Goal: Task Accomplishment & Management: Complete application form

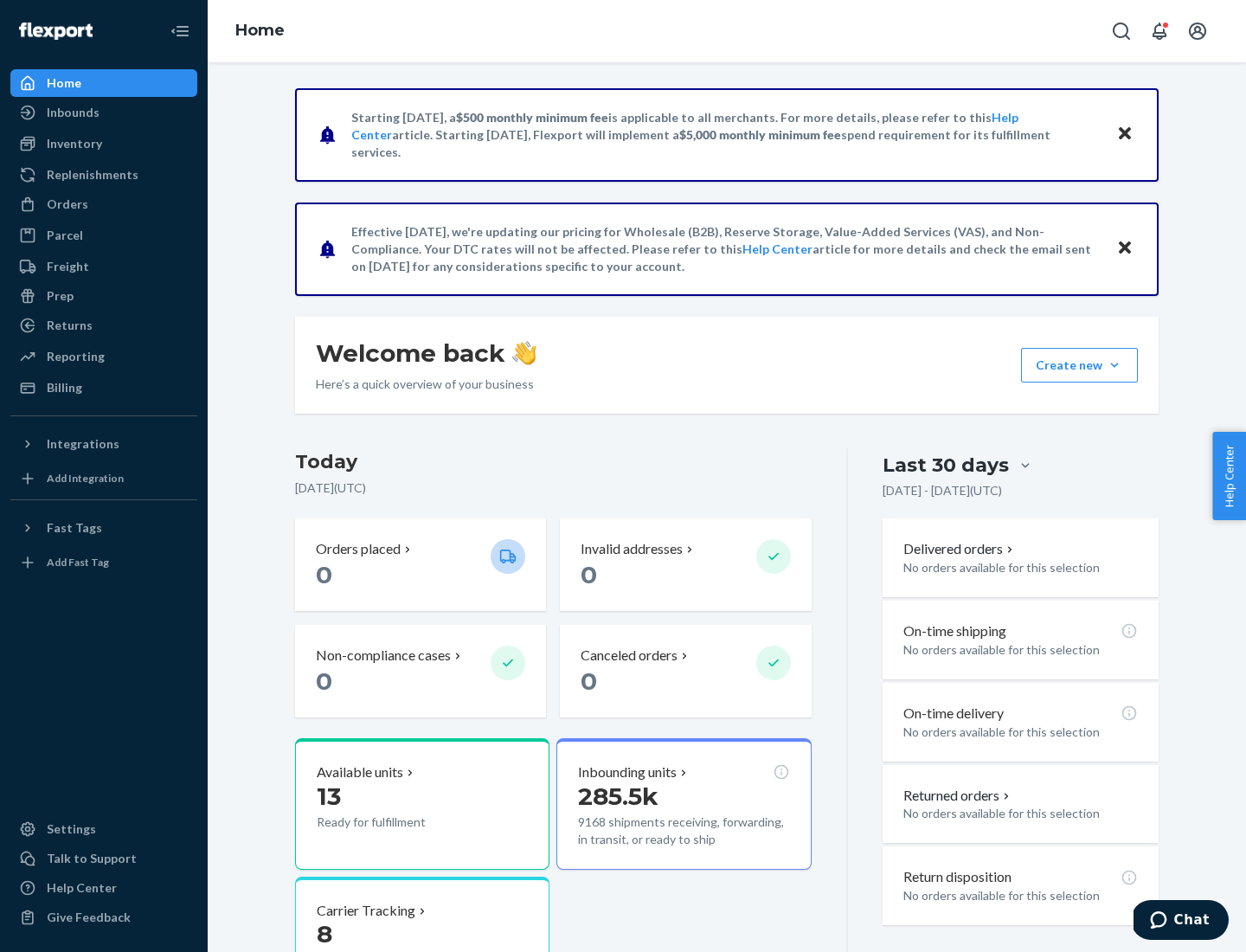
click at [1114, 366] on button "Create new Create new inbound Create new order Create new product" at bounding box center [1079, 365] width 117 height 34
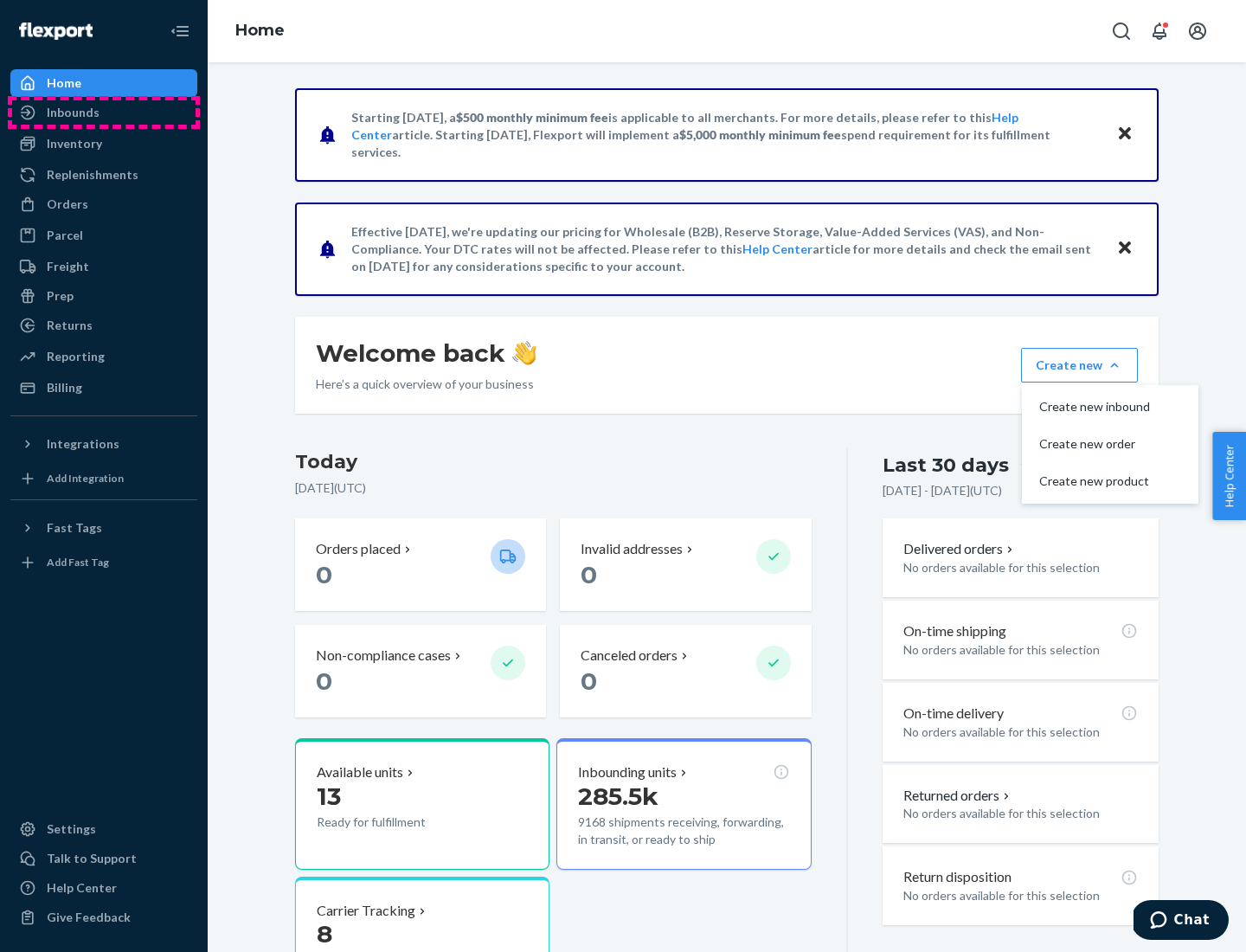
click at [104, 112] on div "Inbounds" at bounding box center [104, 112] width 184 height 24
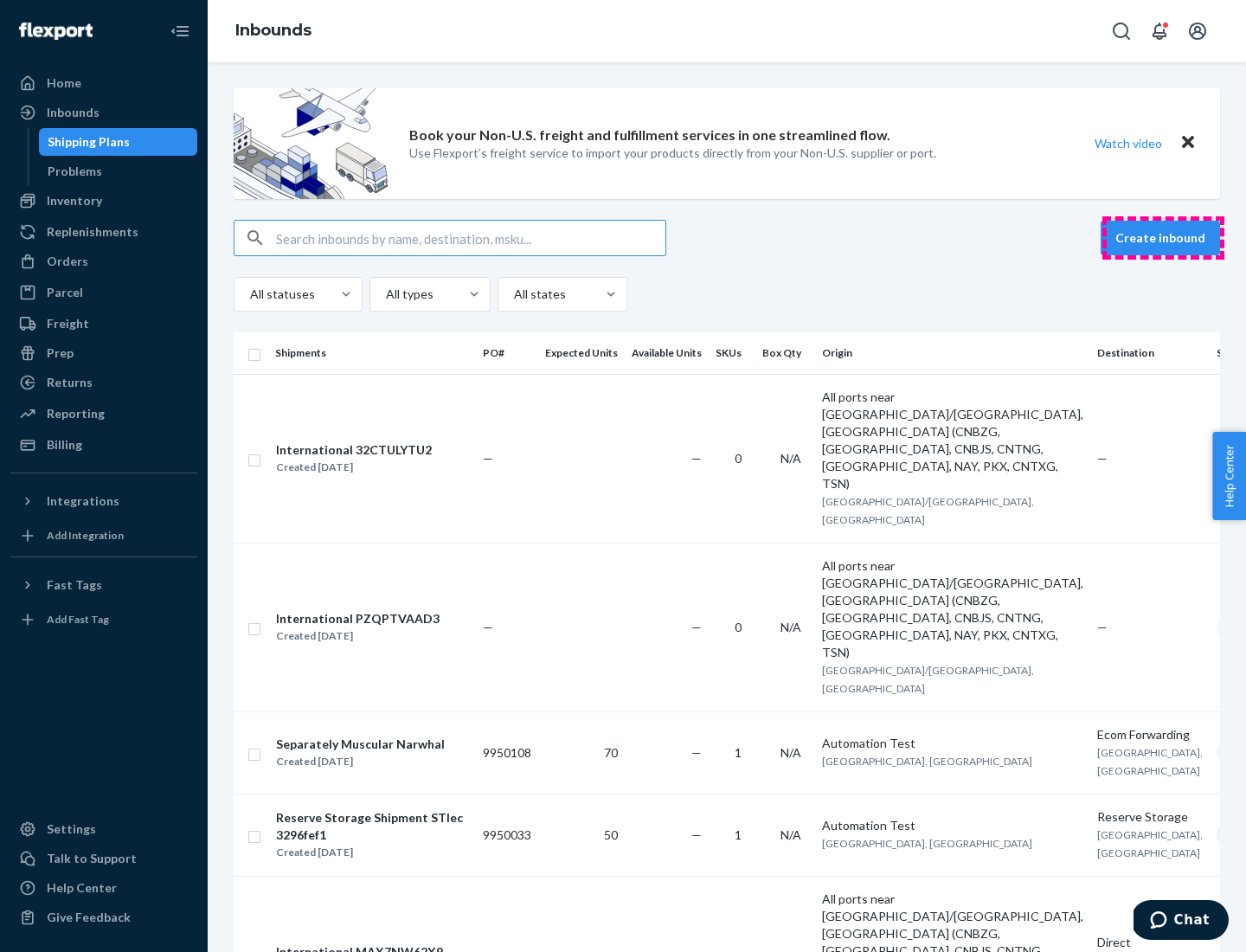
click at [1163, 238] on button "Create inbound" at bounding box center [1160, 238] width 120 height 34
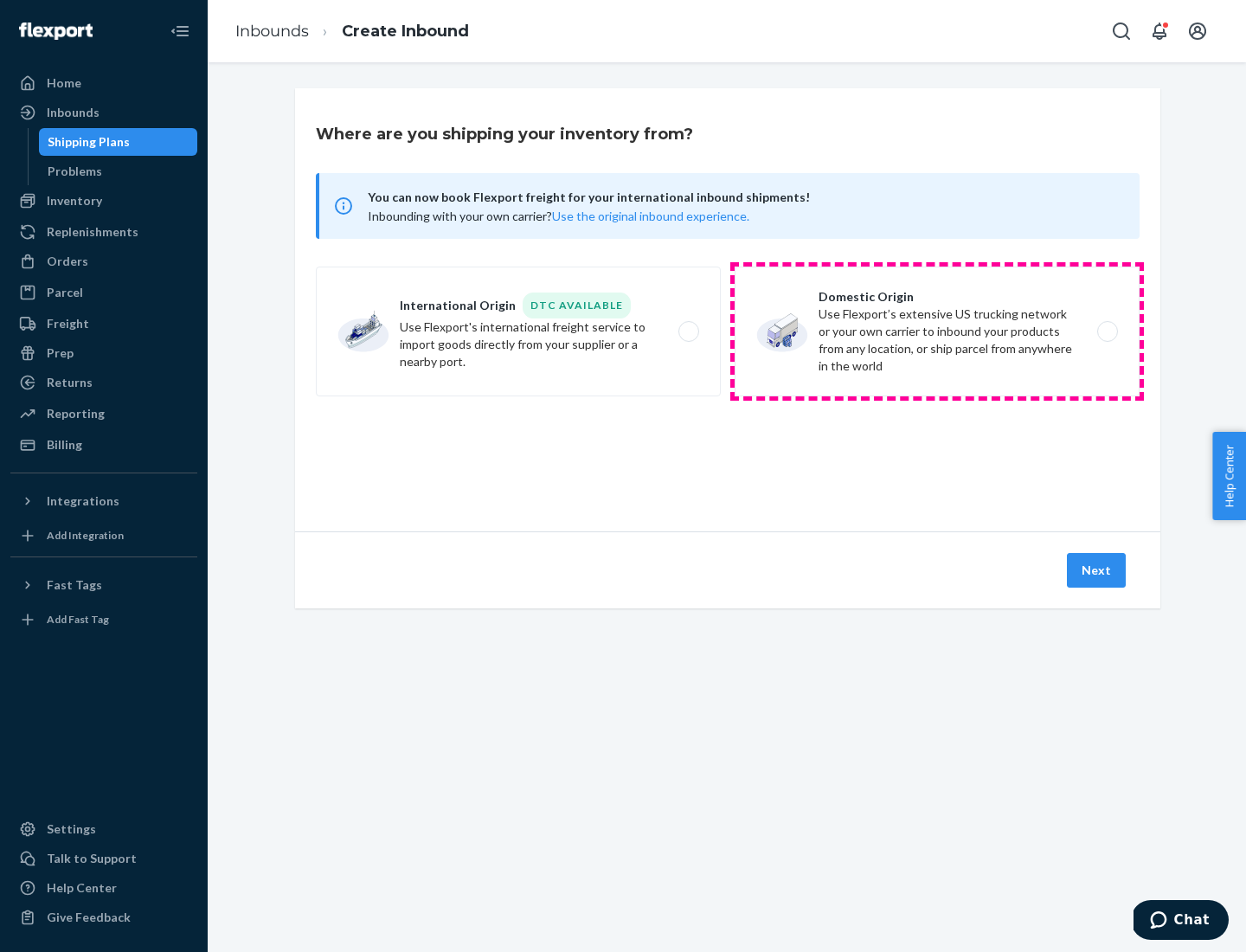
click at [937, 331] on label "Domestic Origin Use Flexport’s extensive US trucking network or your own carrie…" at bounding box center [937, 331] width 405 height 130
click at [1107, 331] on input "Domestic Origin Use Flexport’s extensive US trucking network or your own carrie…" at bounding box center [1112, 332] width 11 height 11
radio input "true"
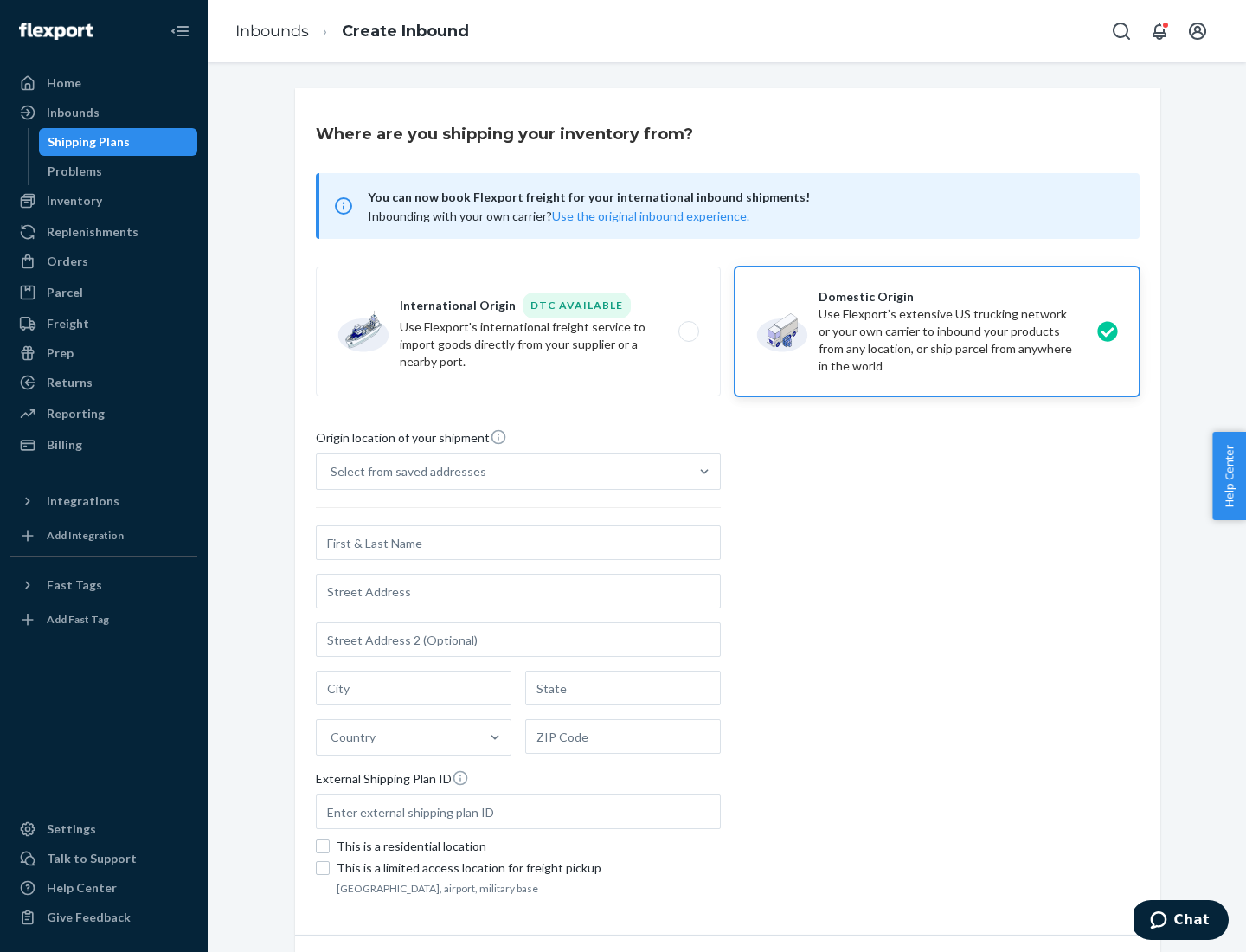
click at [405, 471] on div "Select from saved addresses" at bounding box center [408, 471] width 156 height 18
click at [332, 471] on input "Select from saved addresses" at bounding box center [331, 471] width 2 height 18
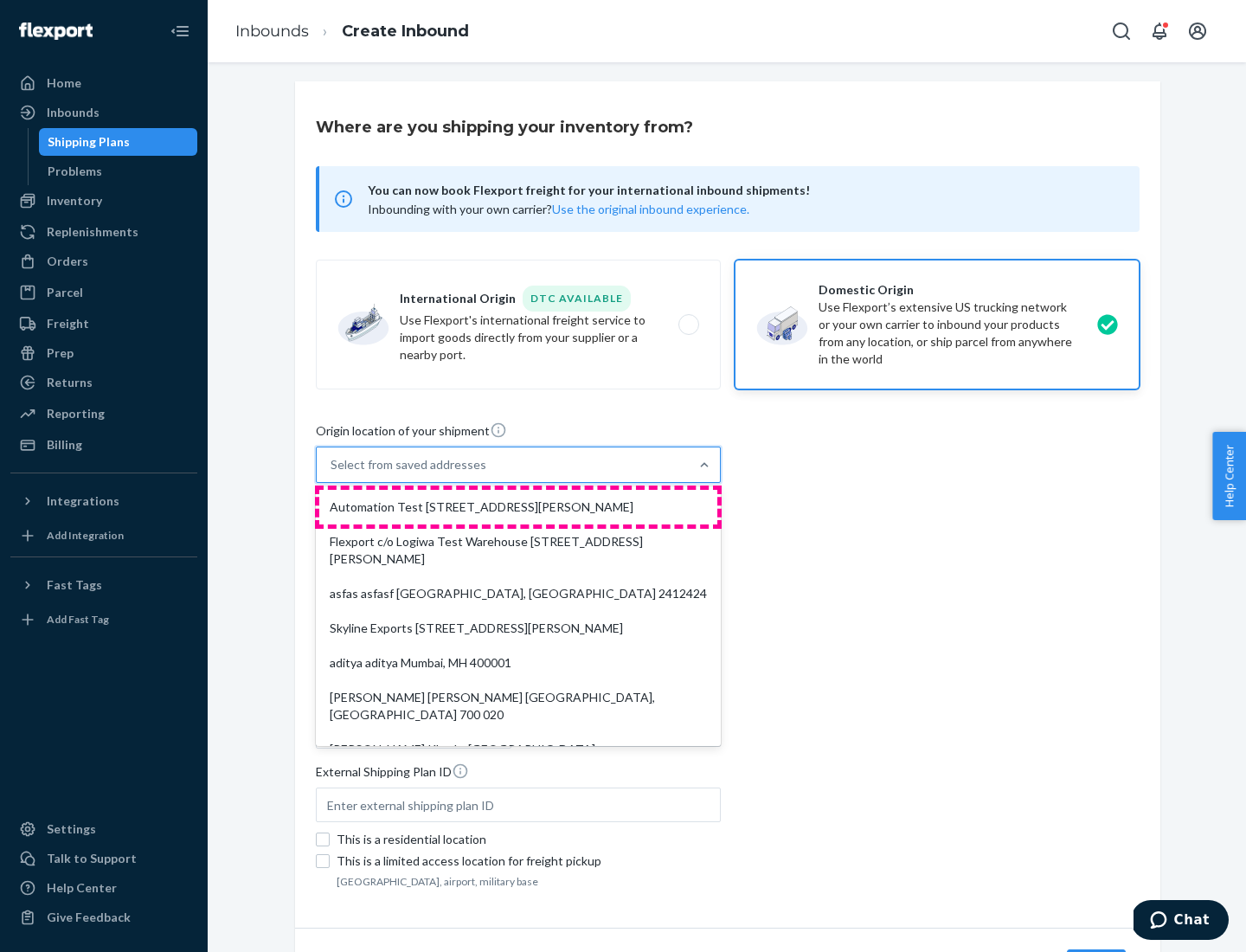
click at [519, 507] on div "Automation Test [STREET_ADDRESS][PERSON_NAME]" at bounding box center [518, 507] width 398 height 34
click at [332, 473] on input "option Automation Test [STREET_ADDRESS][PERSON_NAME]. 9 results available. Use …" at bounding box center [331, 464] width 2 height 18
type input "Automation Test"
type input "9th Floor"
type input "[GEOGRAPHIC_DATA]"
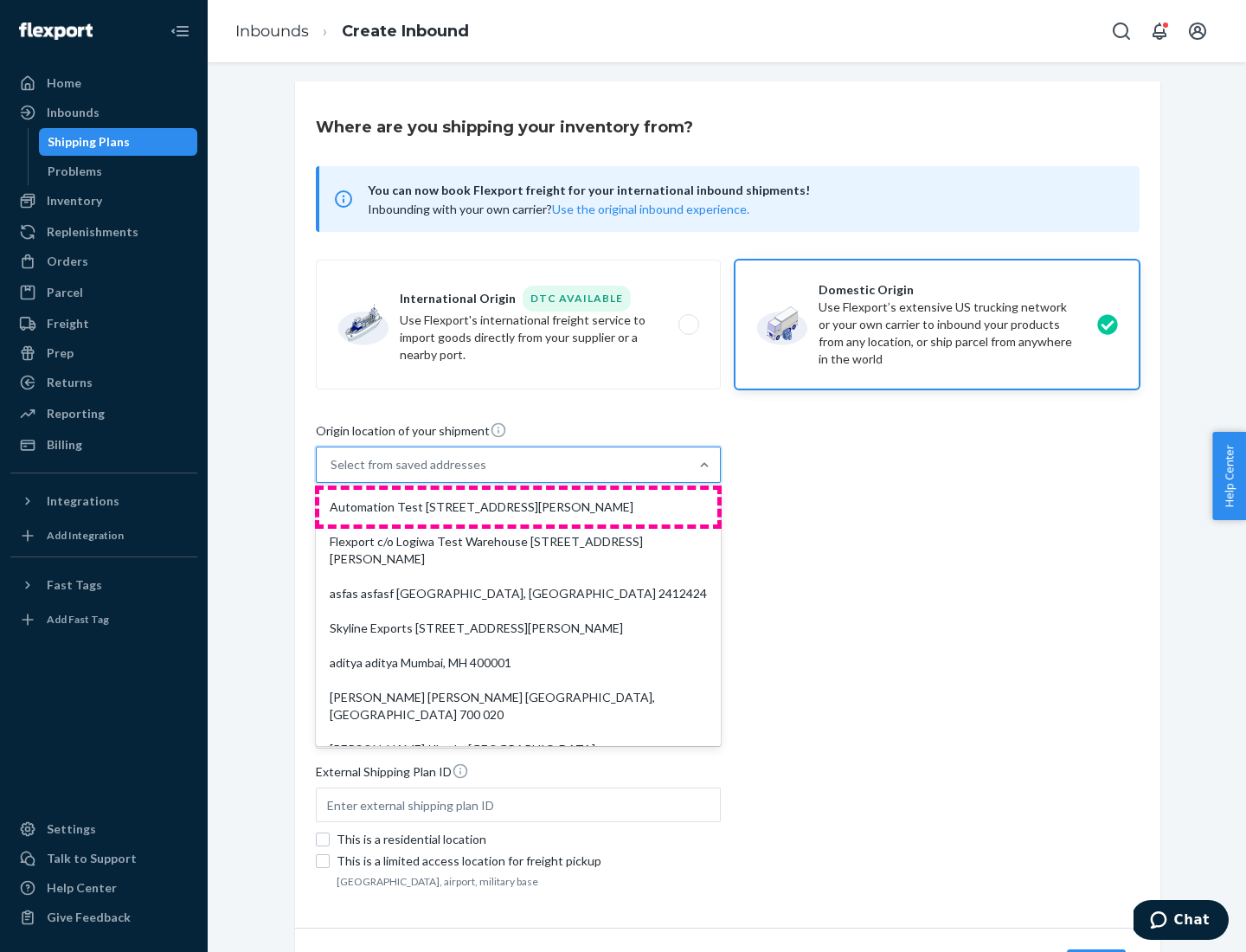
type input "CA"
type input "94104"
type input "[STREET_ADDRESS][PERSON_NAME]"
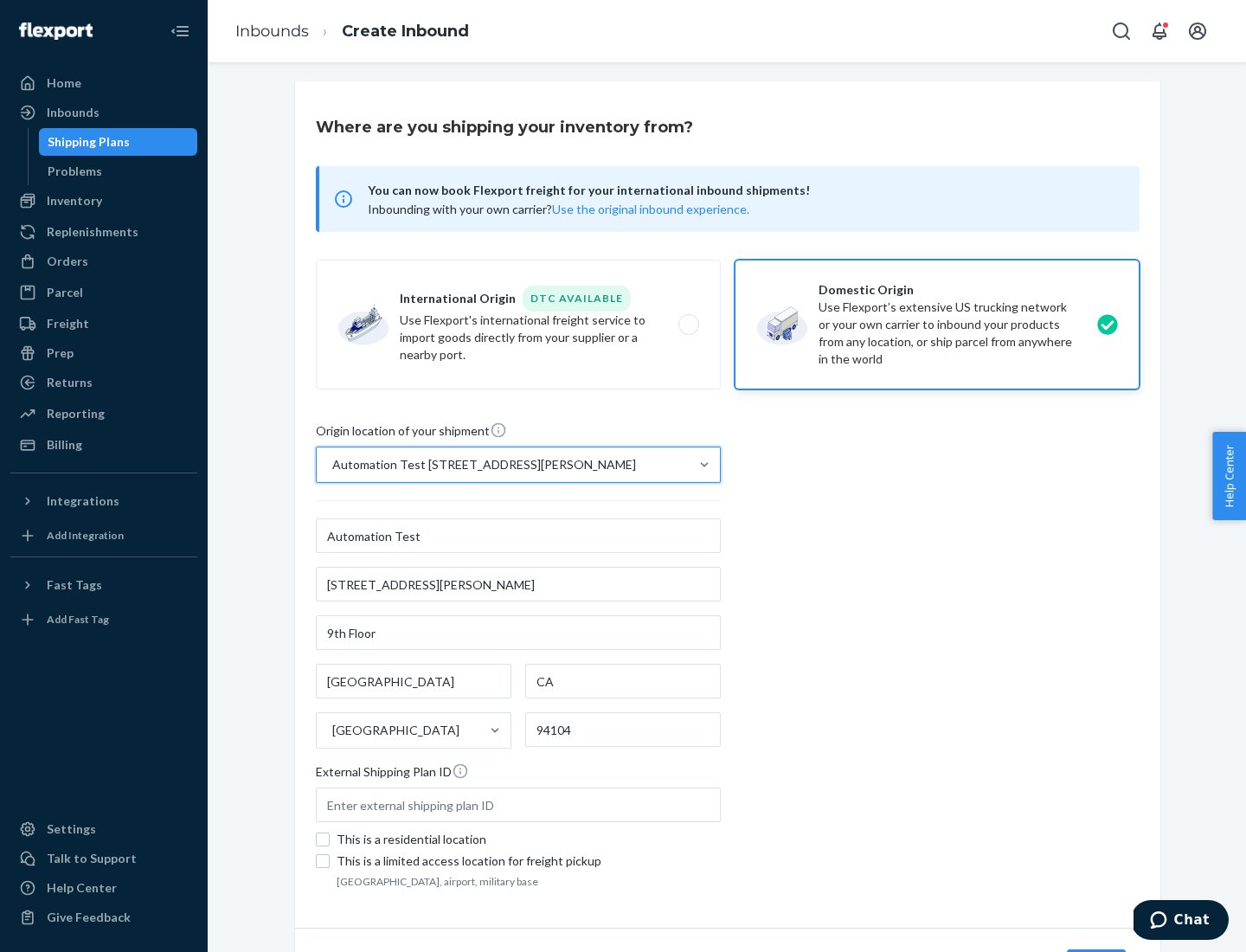
scroll to position [101, 0]
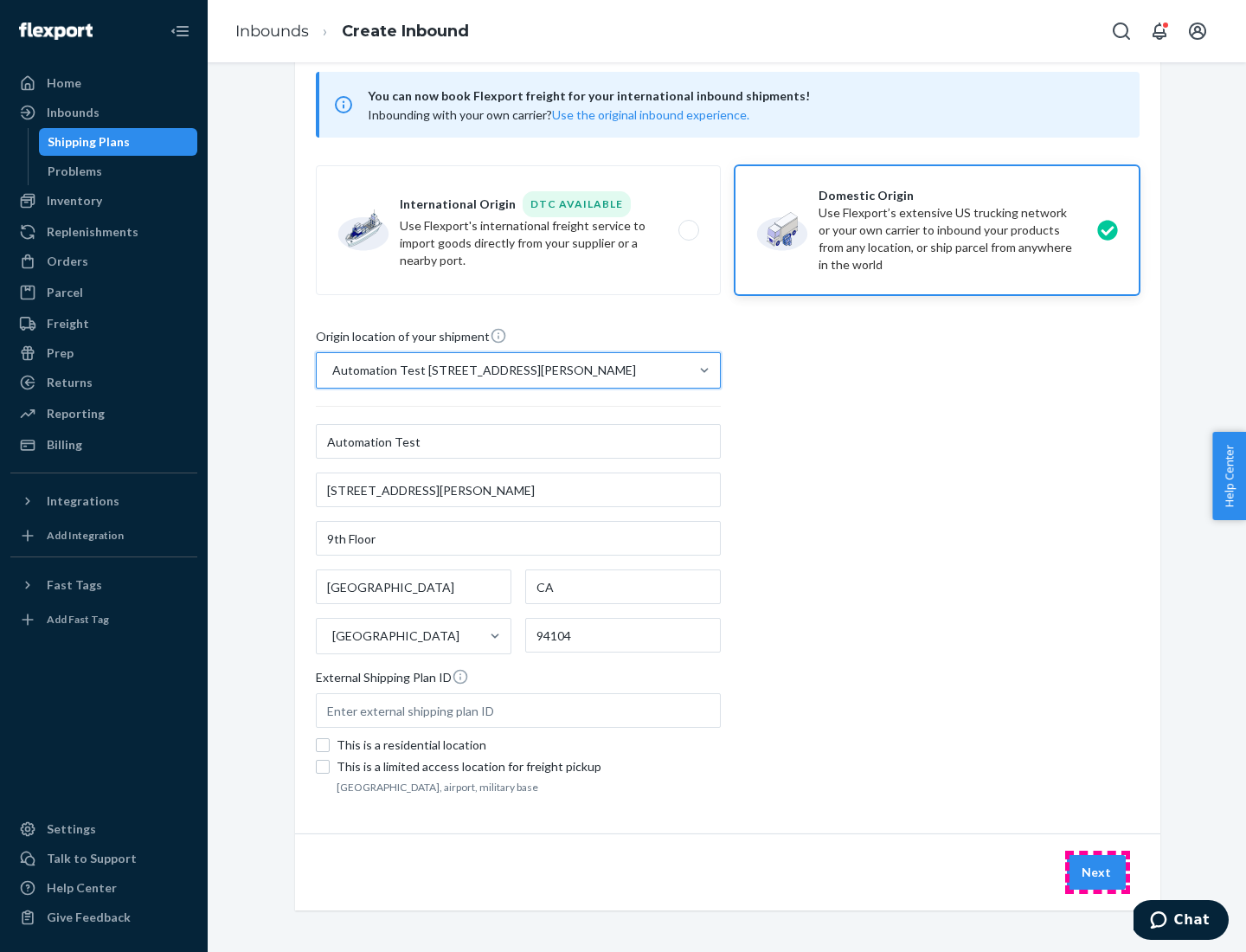
click at [1098, 872] on button "Next" at bounding box center [1096, 871] width 58 height 34
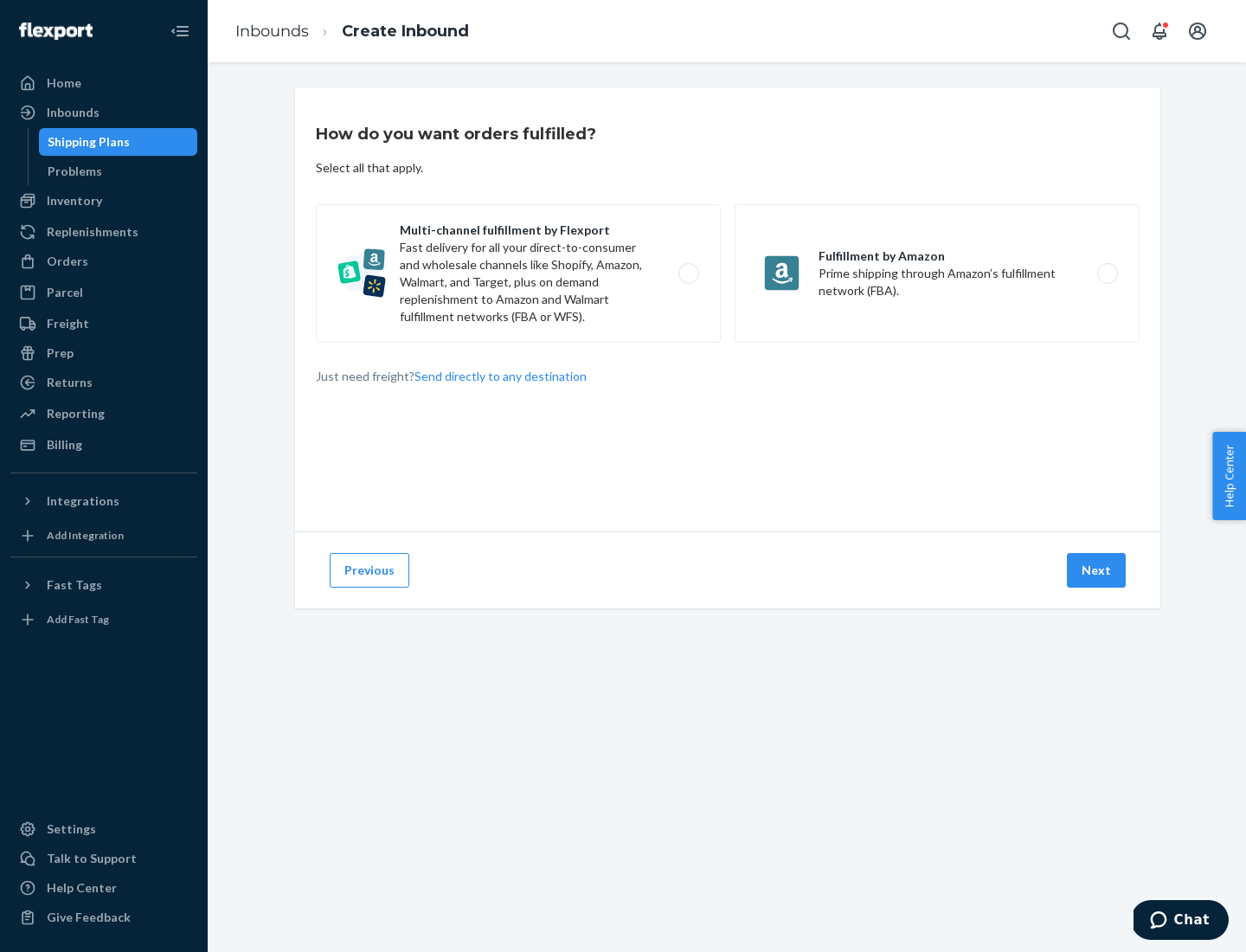
click at [519, 274] on label "Multi-channel fulfillment by Flexport Fast delivery for all your direct-to-cons…" at bounding box center [518, 273] width 405 height 138
click at [687, 274] on input "Multi-channel fulfillment by Flexport Fast delivery for all your direct-to-cons…" at bounding box center [693, 274] width 11 height 11
radio input "true"
click at [1098, 571] on button "Next" at bounding box center [1096, 570] width 58 height 34
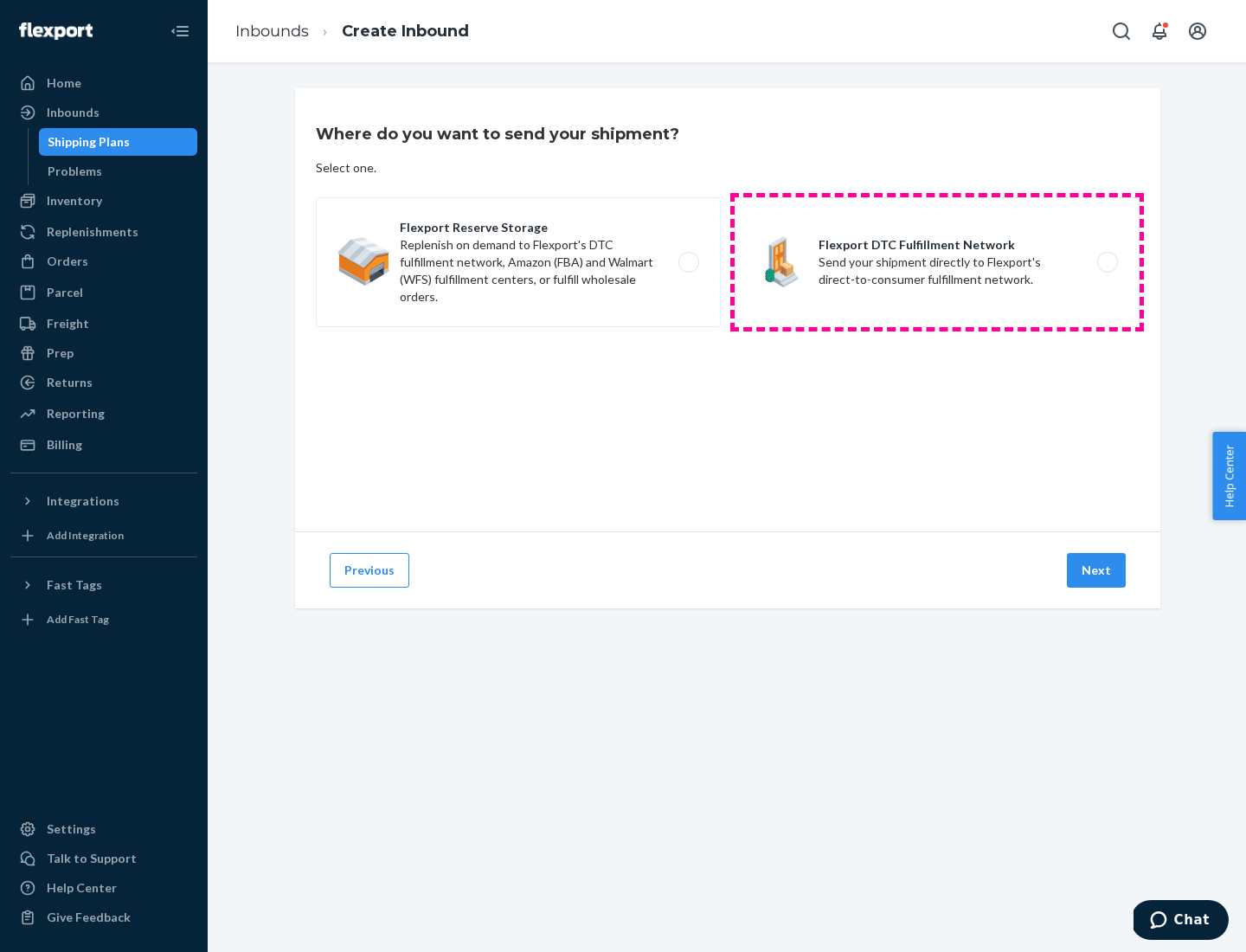
click at [937, 263] on label "Flexport DTC Fulfillment Network Send your shipment directly to Flexport's dire…" at bounding box center [937, 263] width 405 height 130
click at [1107, 263] on input "Flexport DTC Fulfillment Network Send your shipment directly to Flexport's dire…" at bounding box center [1112, 263] width 11 height 11
radio input "true"
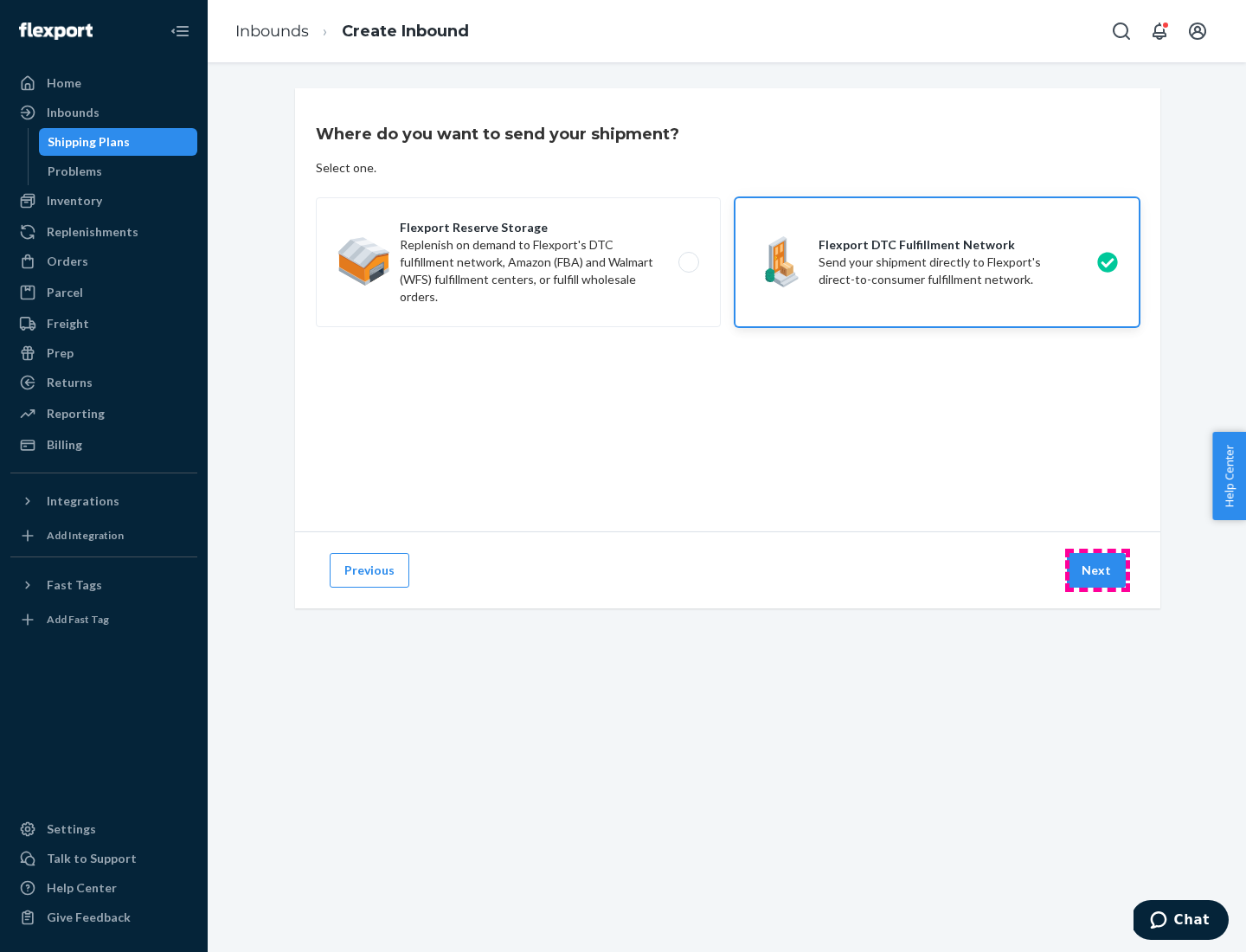
click at [1098, 571] on button "Next" at bounding box center [1096, 570] width 58 height 34
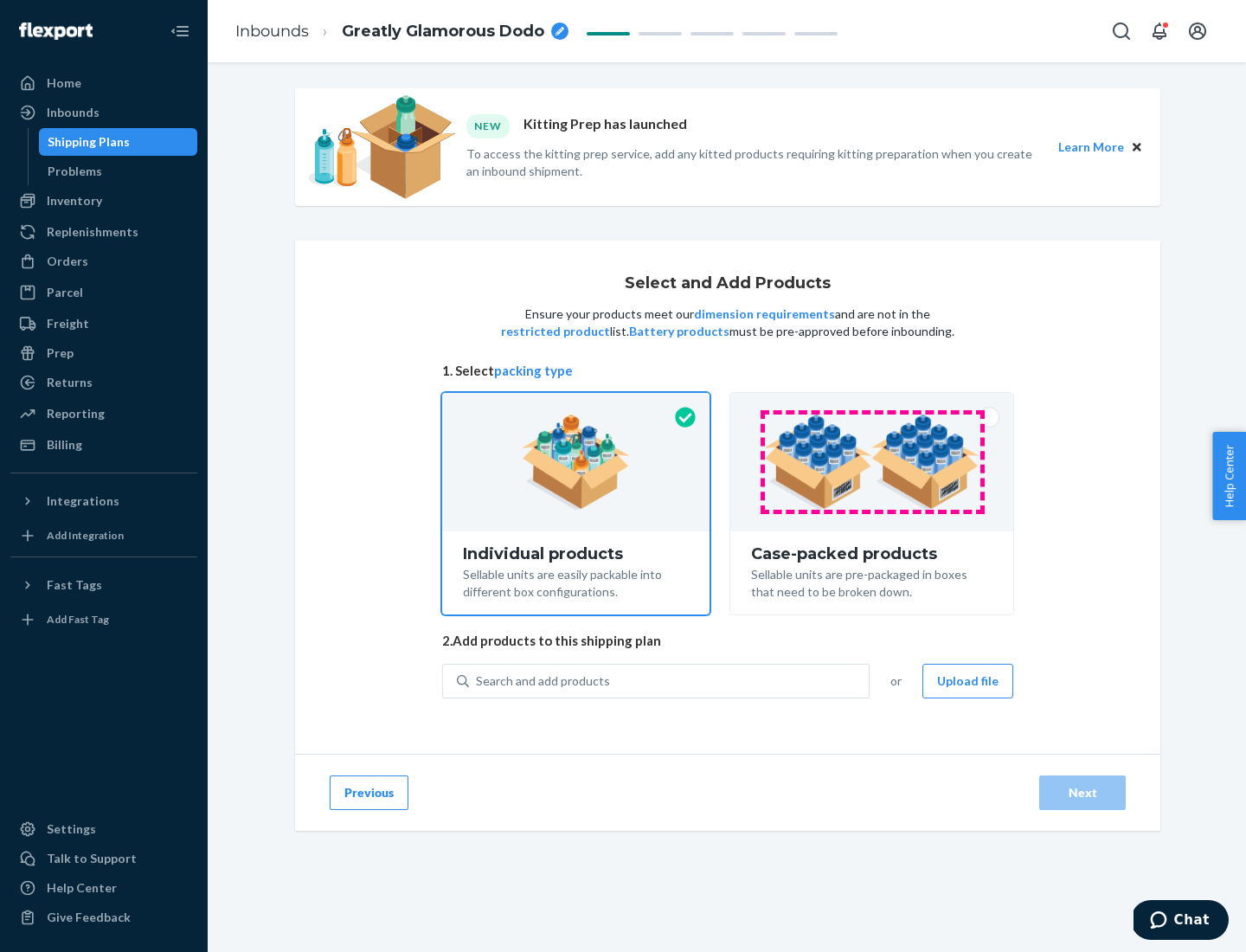
click at [872, 462] on img at bounding box center [871, 462] width 215 height 96
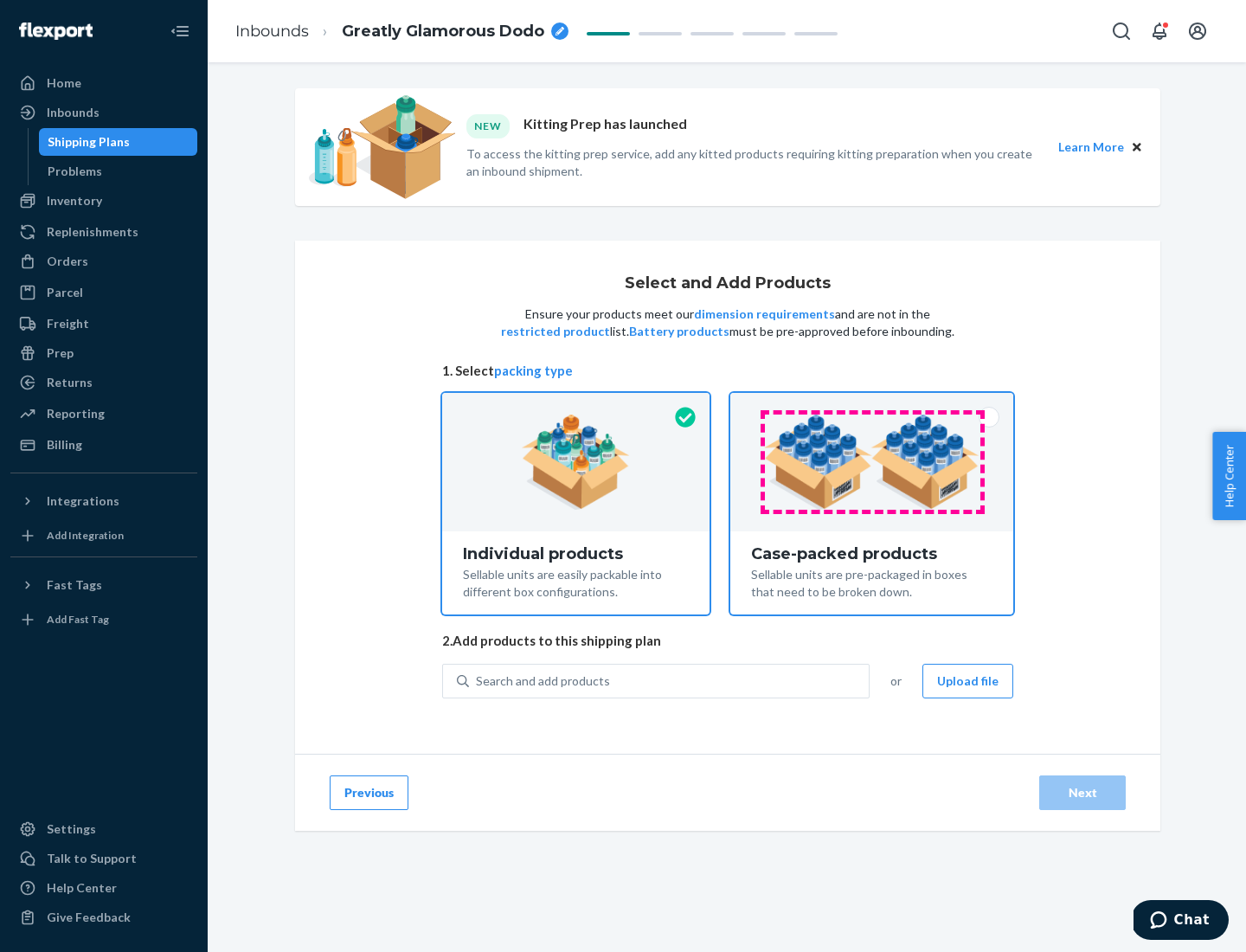
click at [872, 405] on input "Case-packed products Sellable units are pre-packaged in boxes that need to be b…" at bounding box center [872, 398] width 11 height 11
radio input "true"
radio input "false"
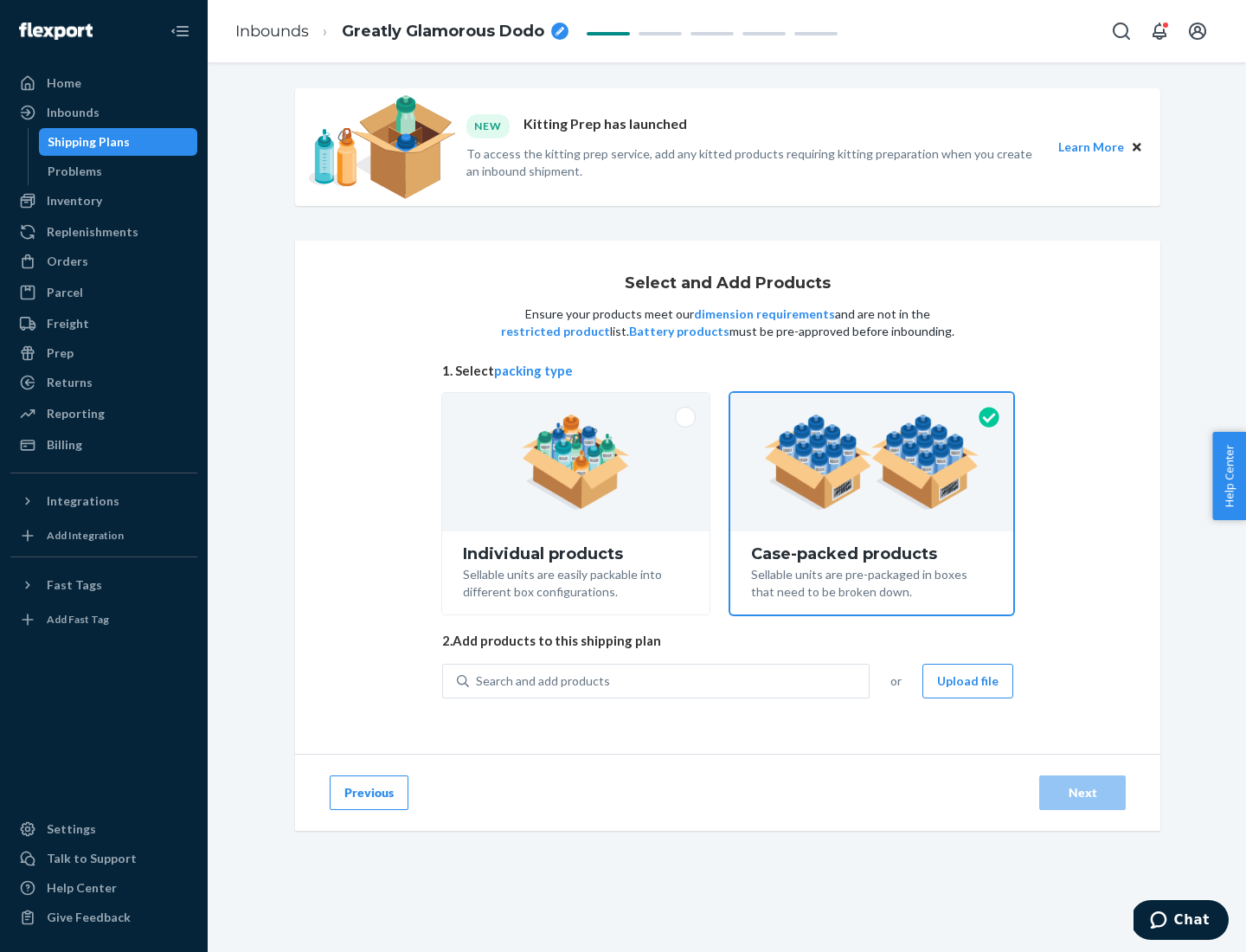
click at [670, 680] on div "Search and add products" at bounding box center [668, 681] width 400 height 32
click at [478, 680] on input "Search and add products" at bounding box center [477, 681] width 2 height 18
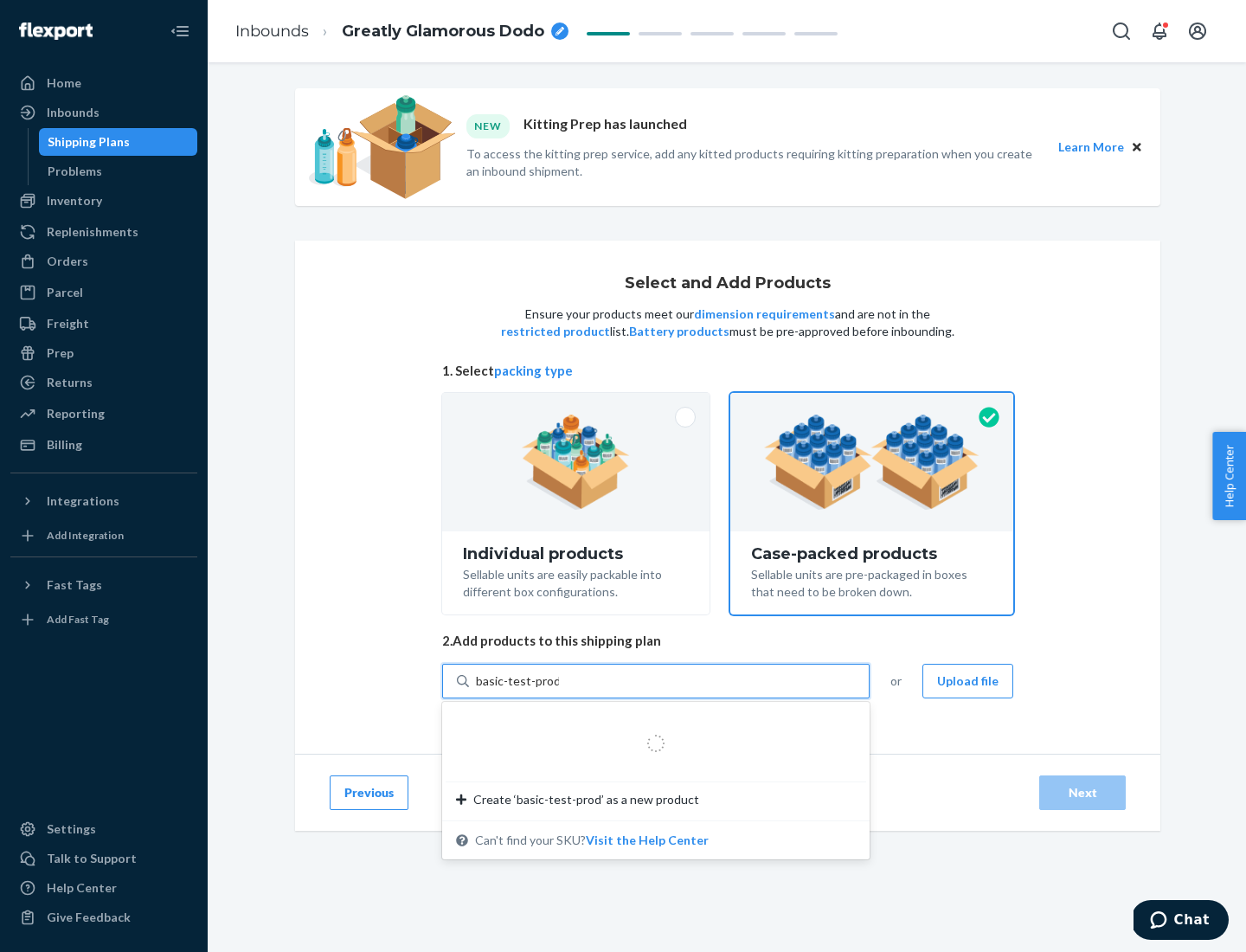
type input "basic-test-product-1"
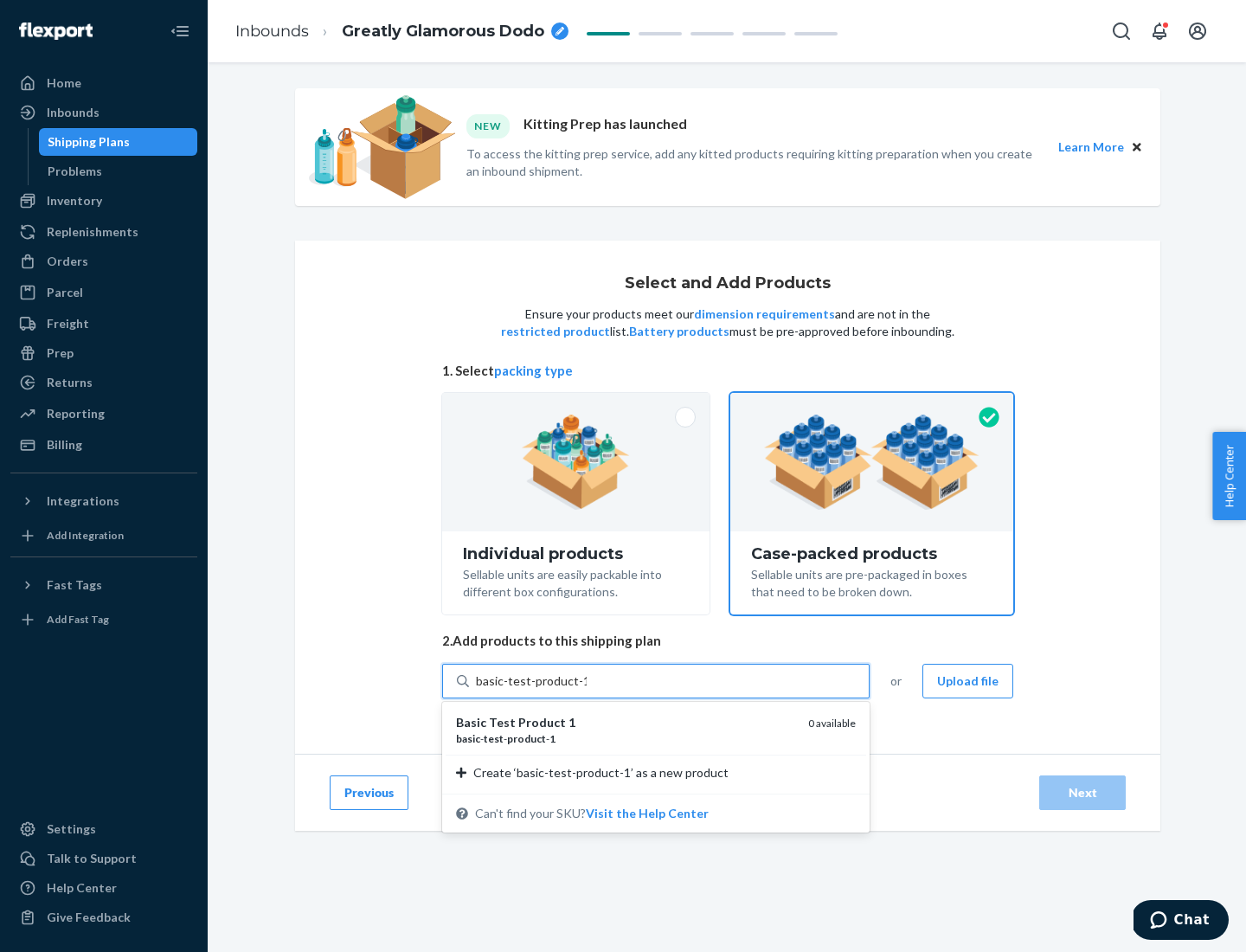
click at [625, 738] on div "basic - test - product - 1" at bounding box center [624, 739] width 339 height 15
click at [586, 689] on input "basic-test-product-1" at bounding box center [531, 681] width 110 height 18
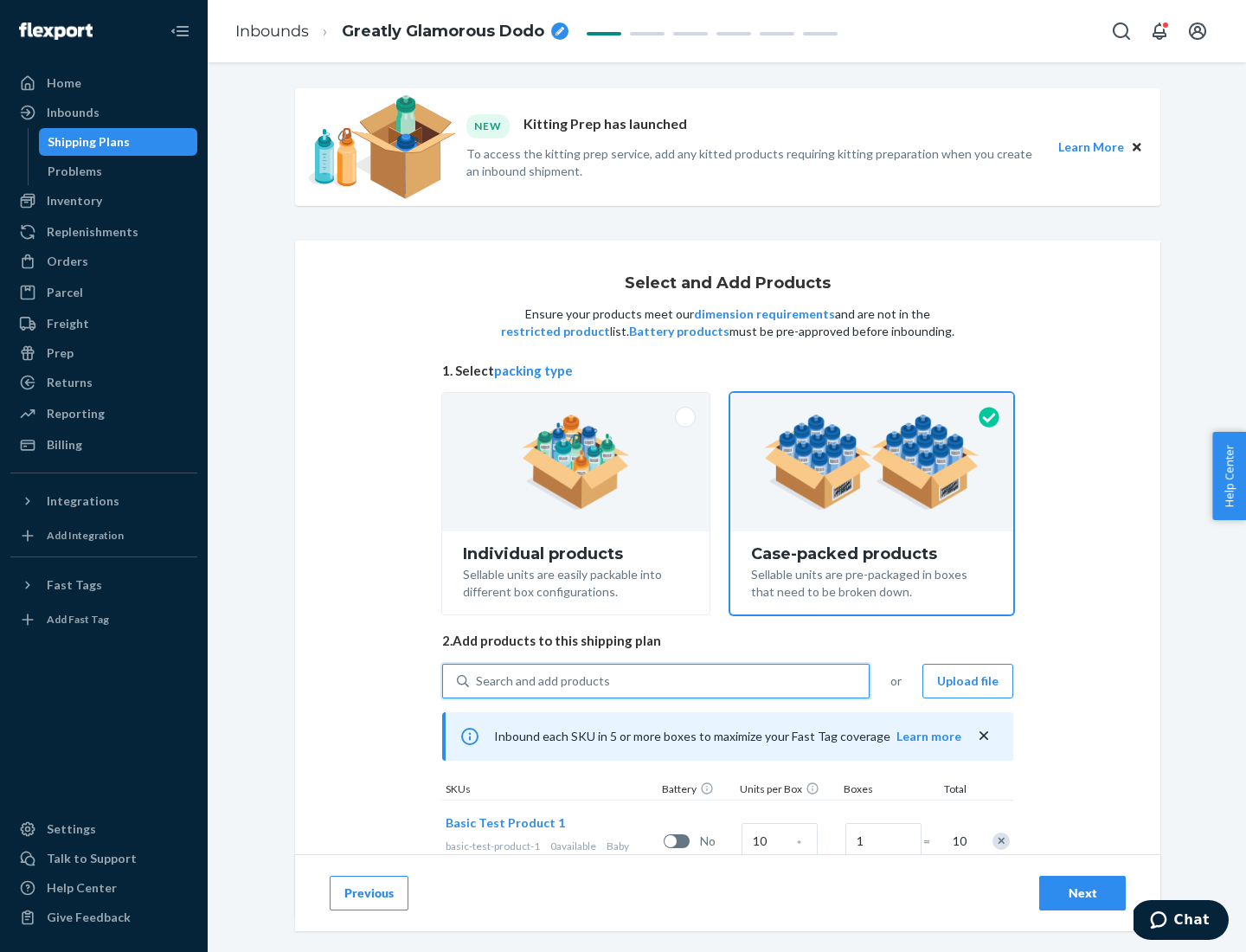
scroll to position [62, 0]
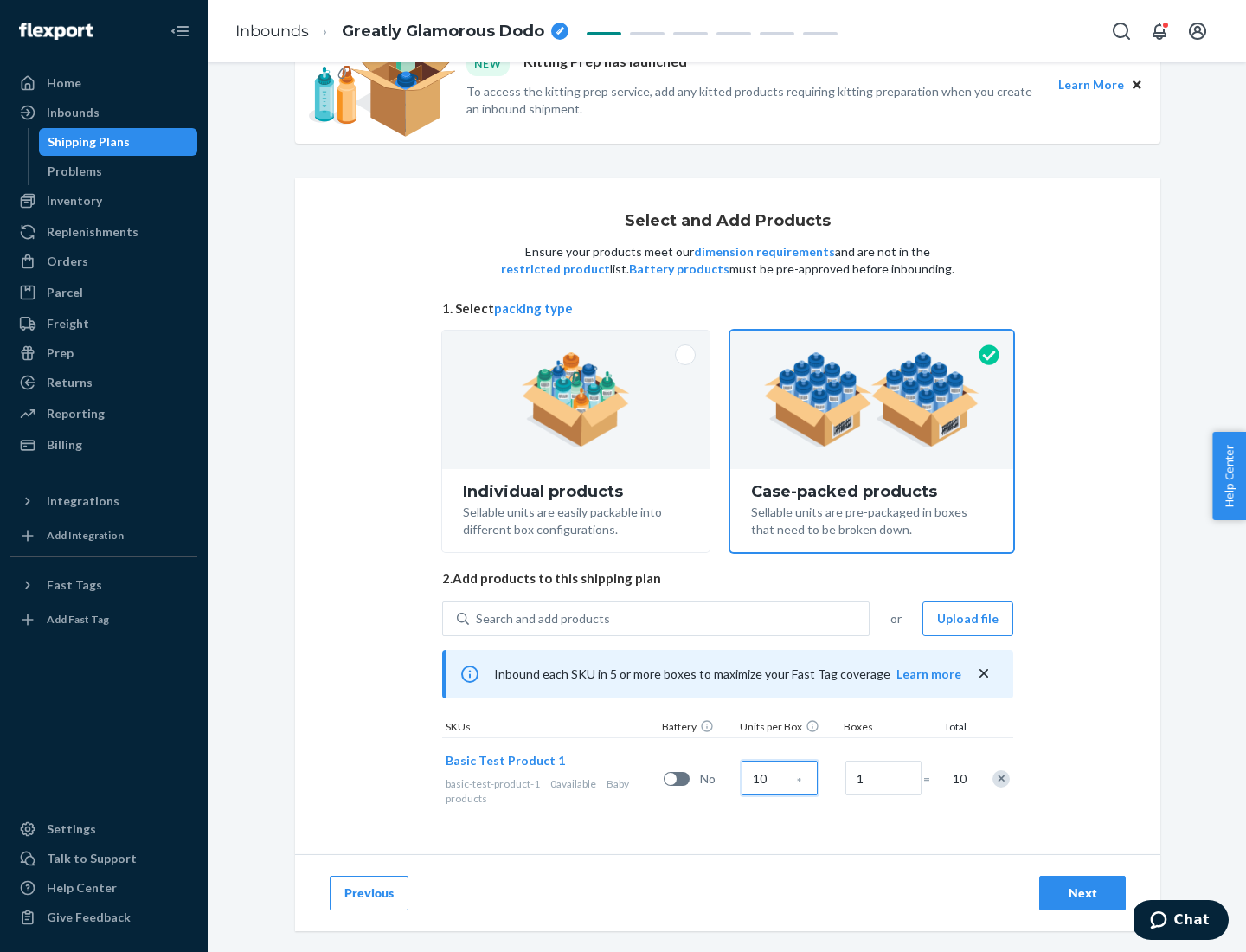
type input "10"
type input "7"
click at [1083, 893] on div "Next" at bounding box center [1083, 893] width 58 height 18
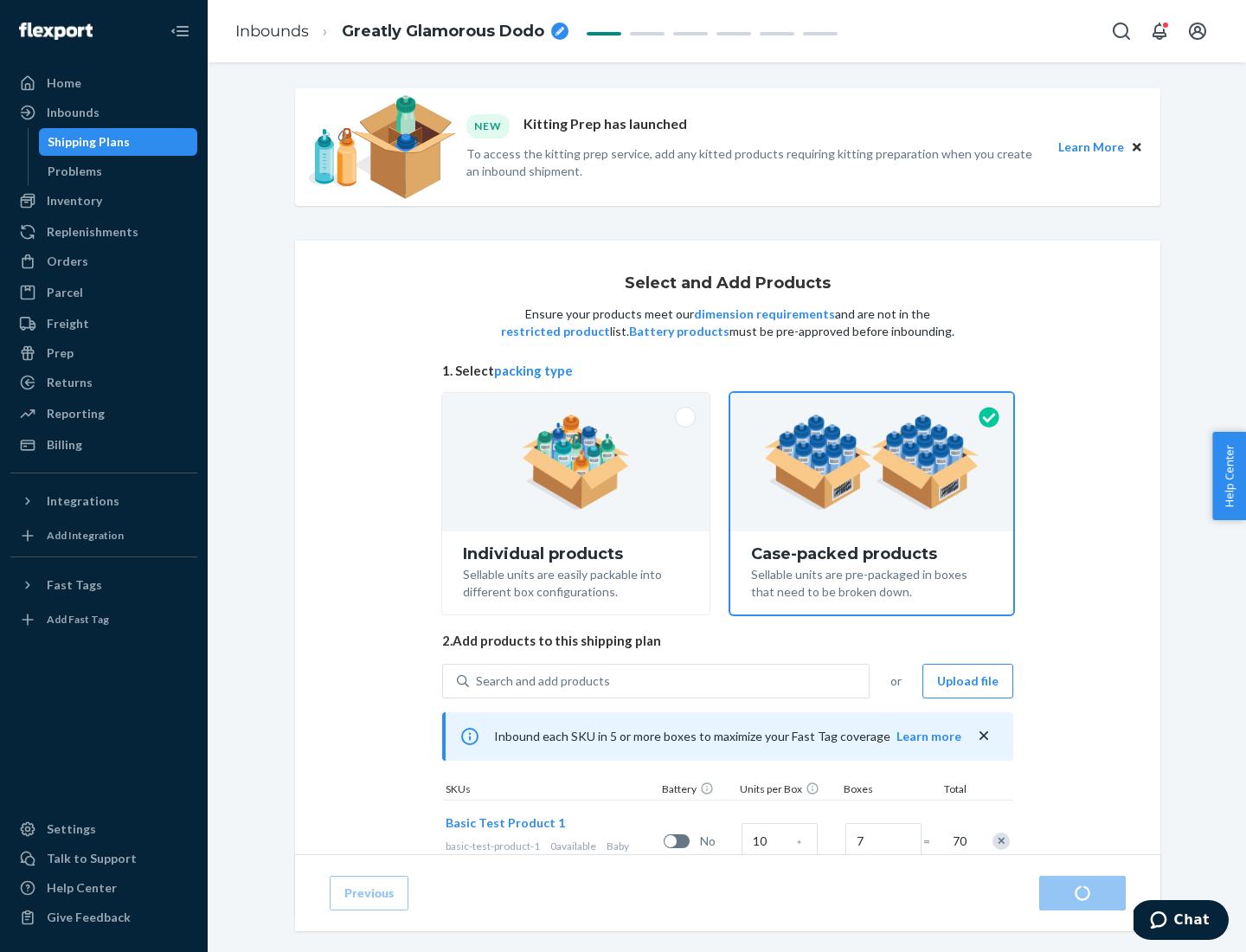
radio input "true"
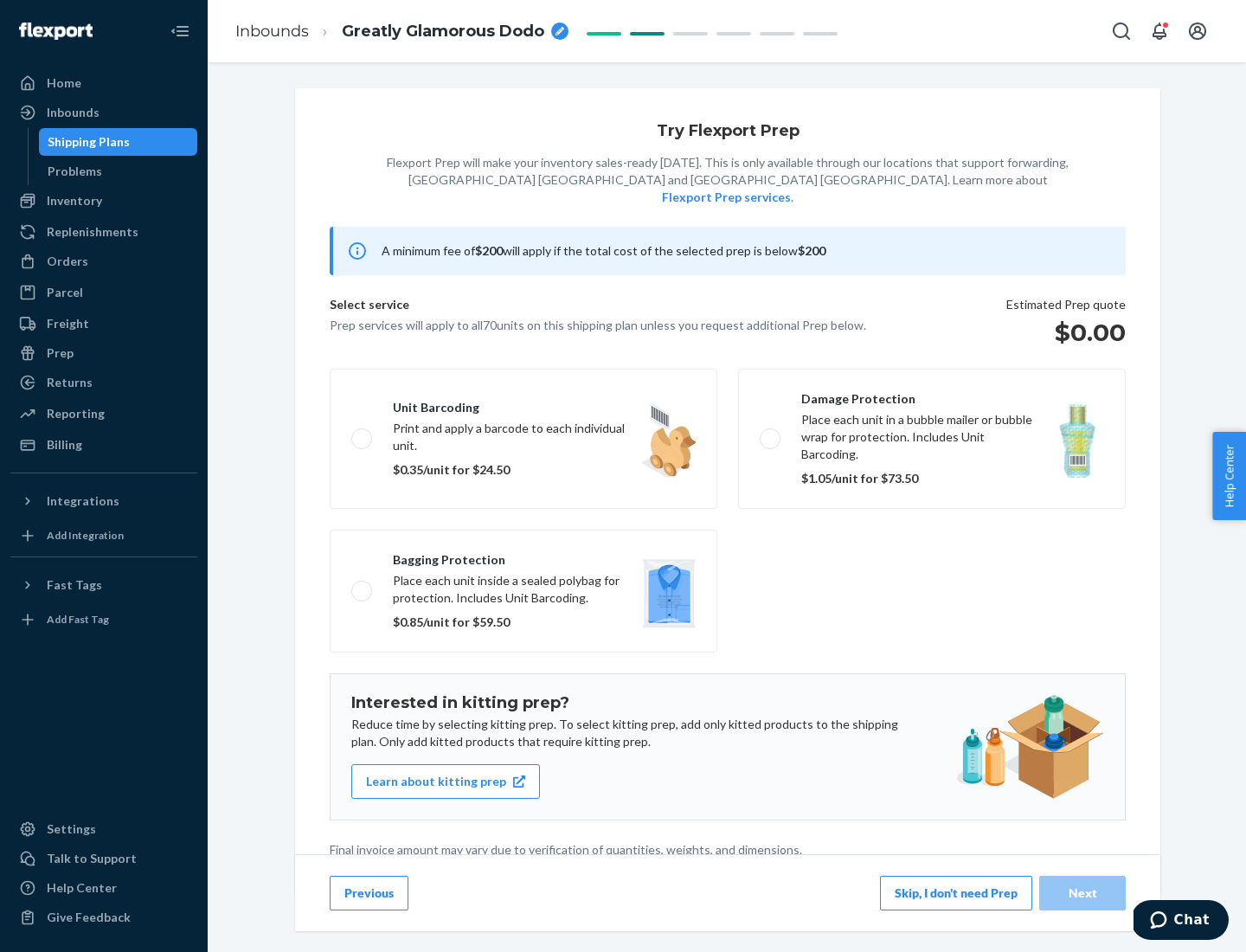
scroll to position [5, 0]
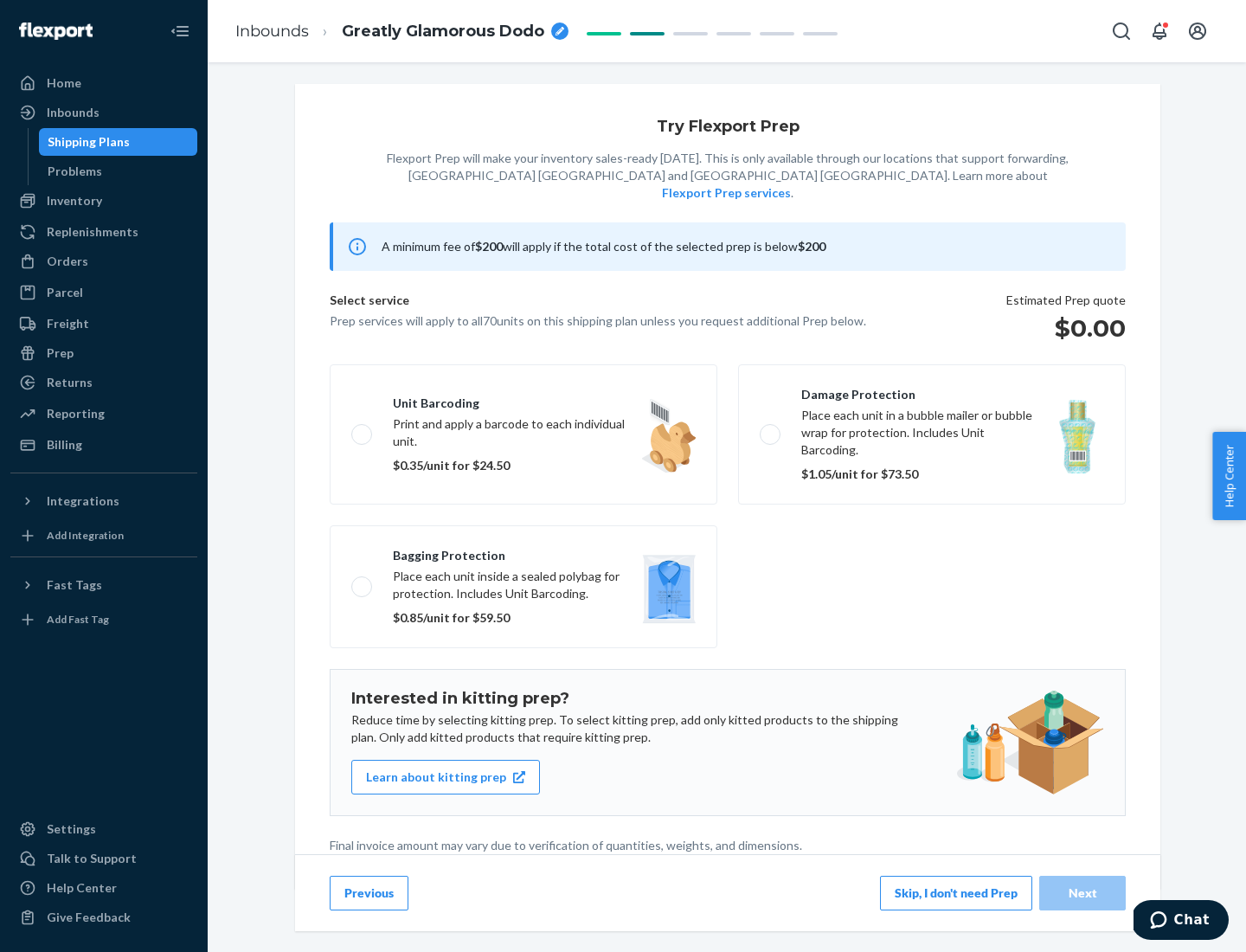
click at [523, 551] on label "Bagging protection Place each unit inside a sealed polybag for protection. Incl…" at bounding box center [523, 586] width 388 height 122
click at [363, 581] on input "Bagging protection Place each unit inside a sealed polybag for protection. Incl…" at bounding box center [357, 586] width 11 height 11
checkbox input "true"
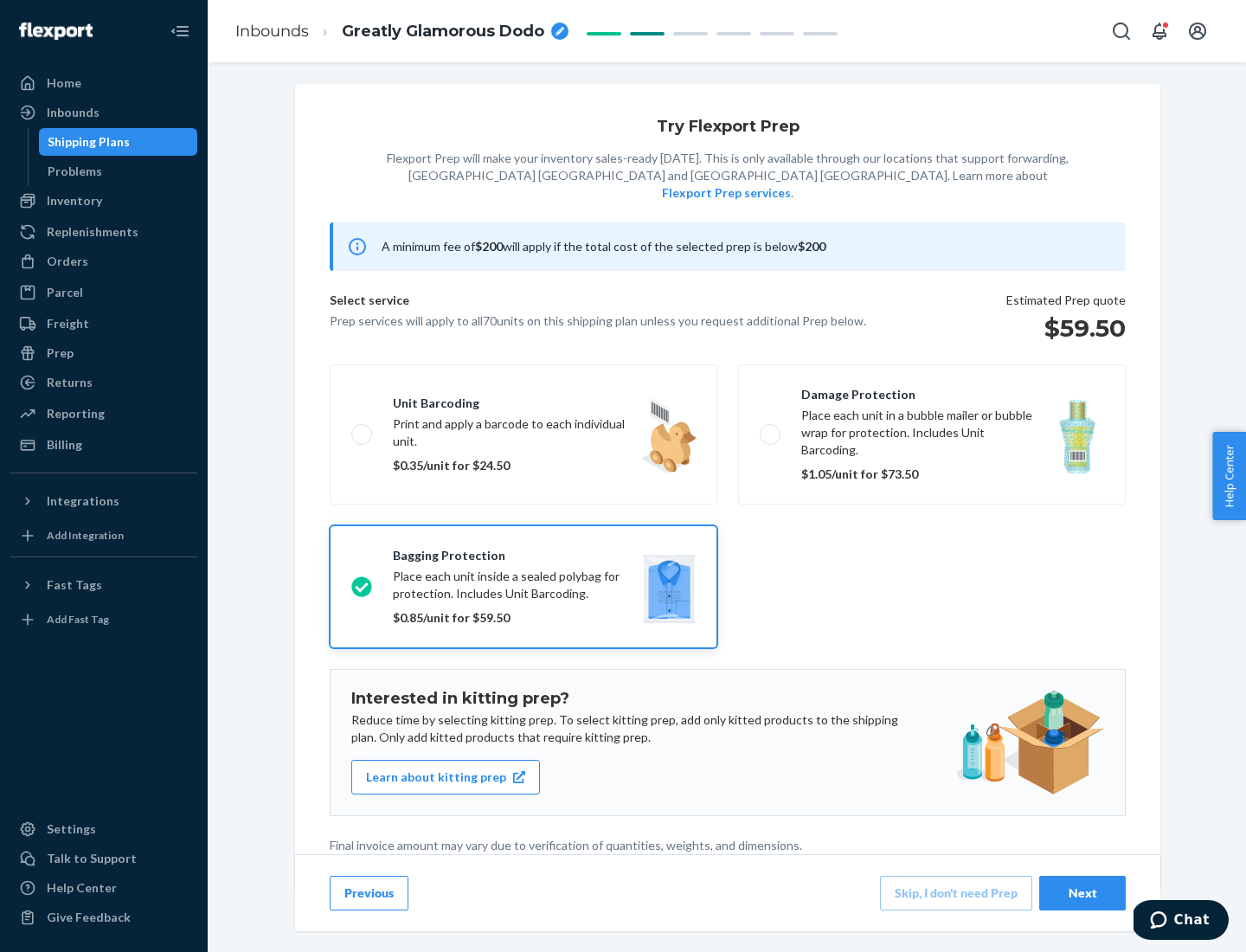
click at [1083, 892] on div "Next" at bounding box center [1083, 893] width 58 height 18
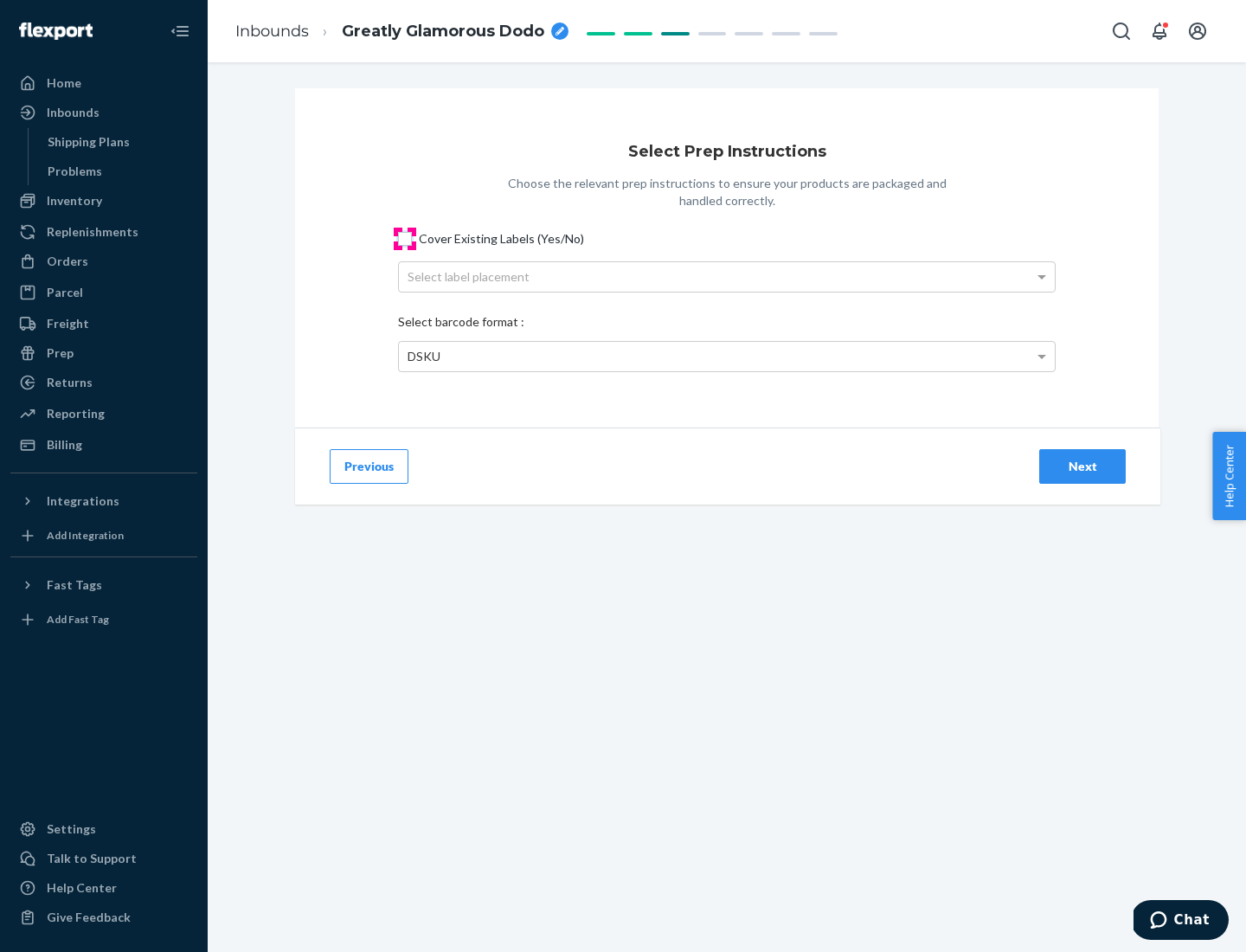
click at [405, 238] on input "Cover Existing Labels (Yes/No)" at bounding box center [405, 238] width 14 height 14
checkbox input "true"
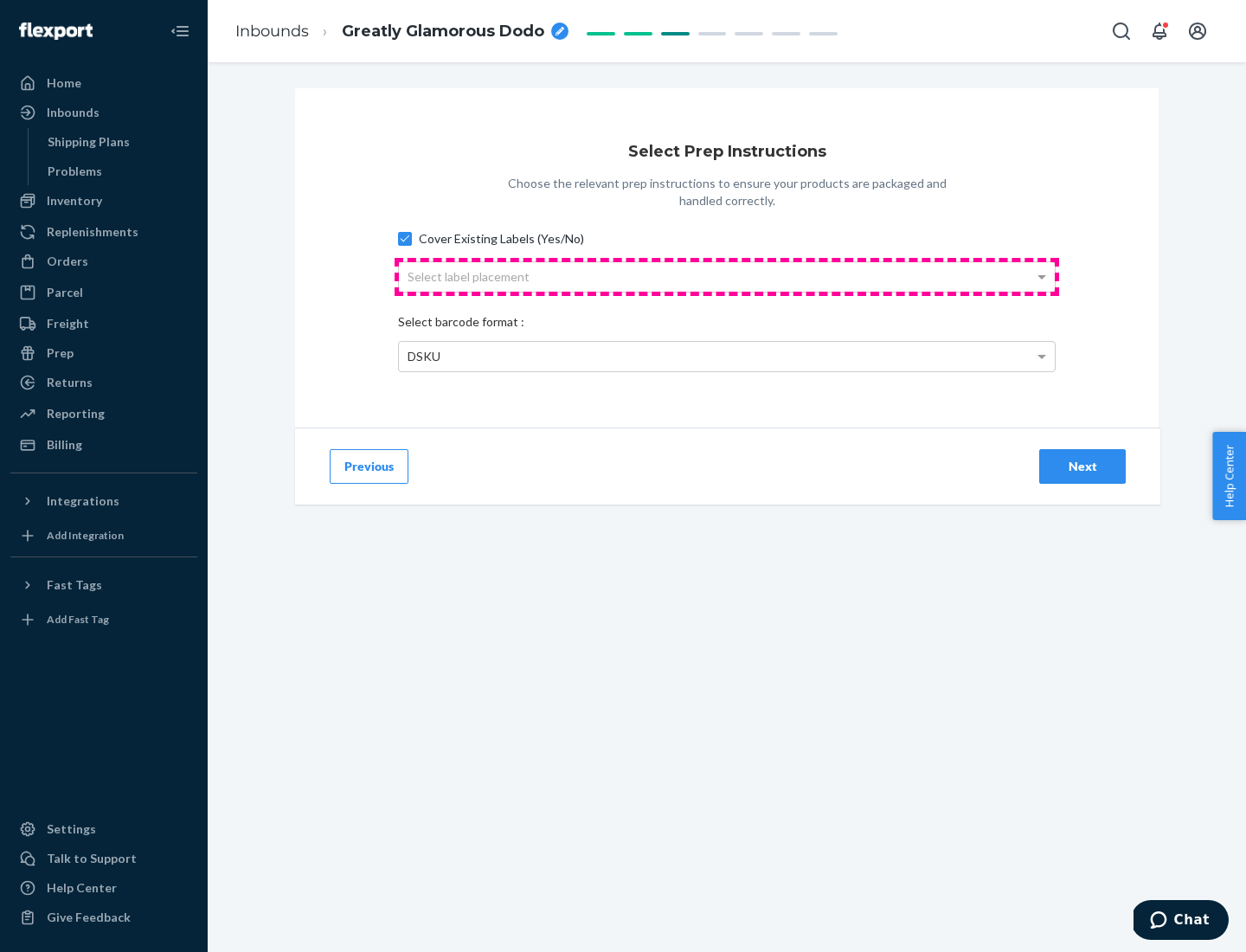
click at [726, 276] on div "Select label placement" at bounding box center [726, 277] width 656 height 30
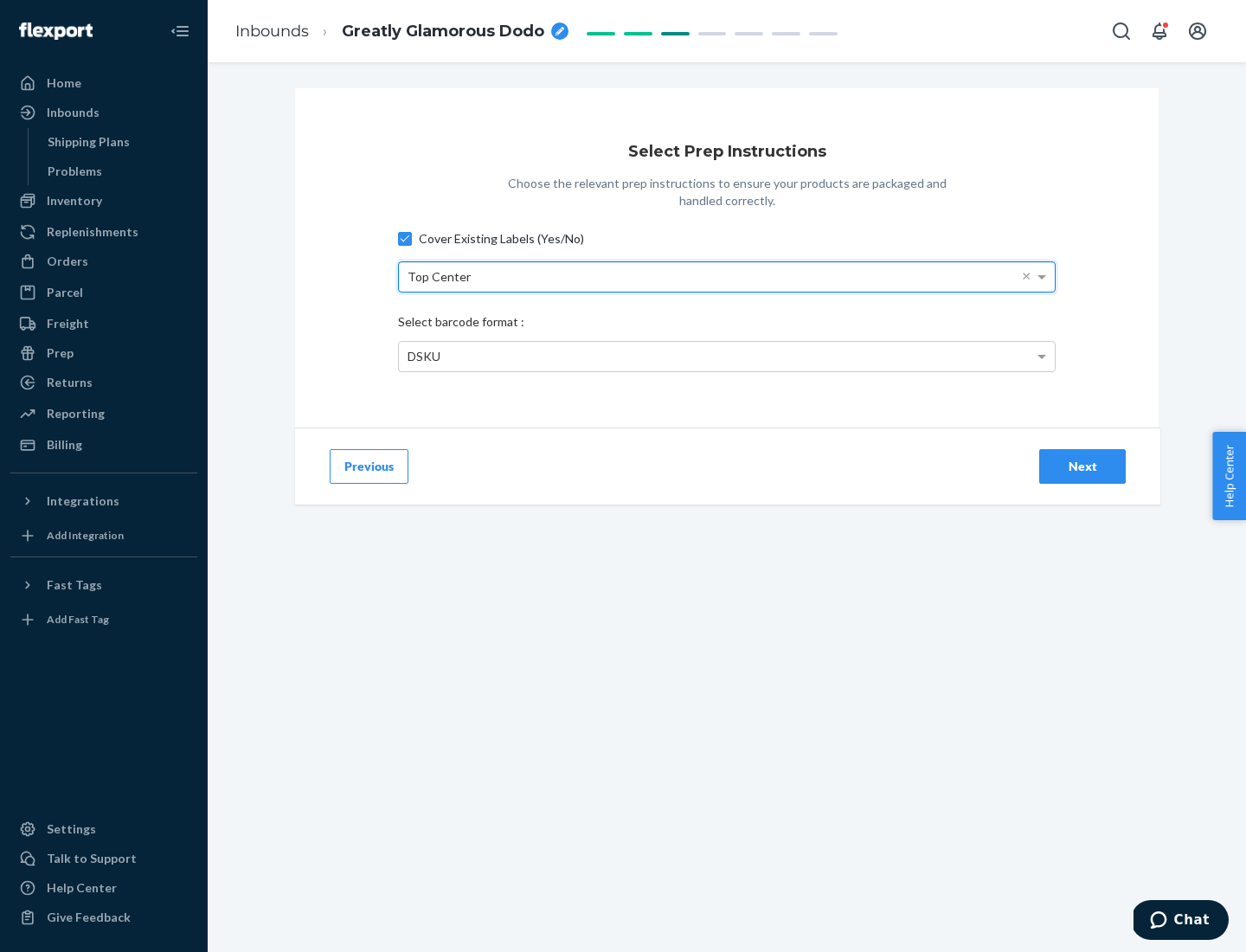
click at [726, 355] on div "DSKU" at bounding box center [726, 356] width 656 height 30
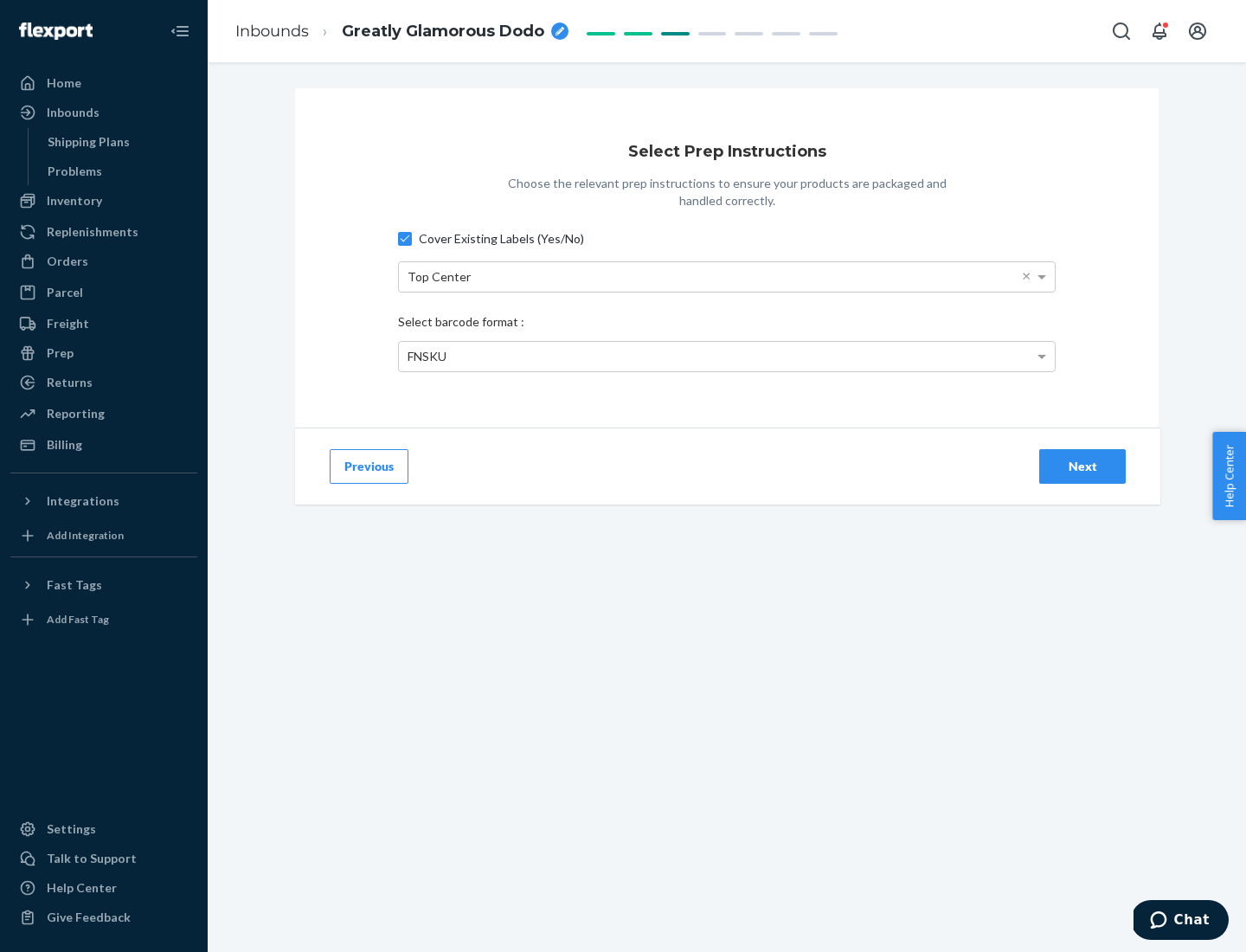
click at [1083, 466] on div "Next" at bounding box center [1083, 466] width 58 height 18
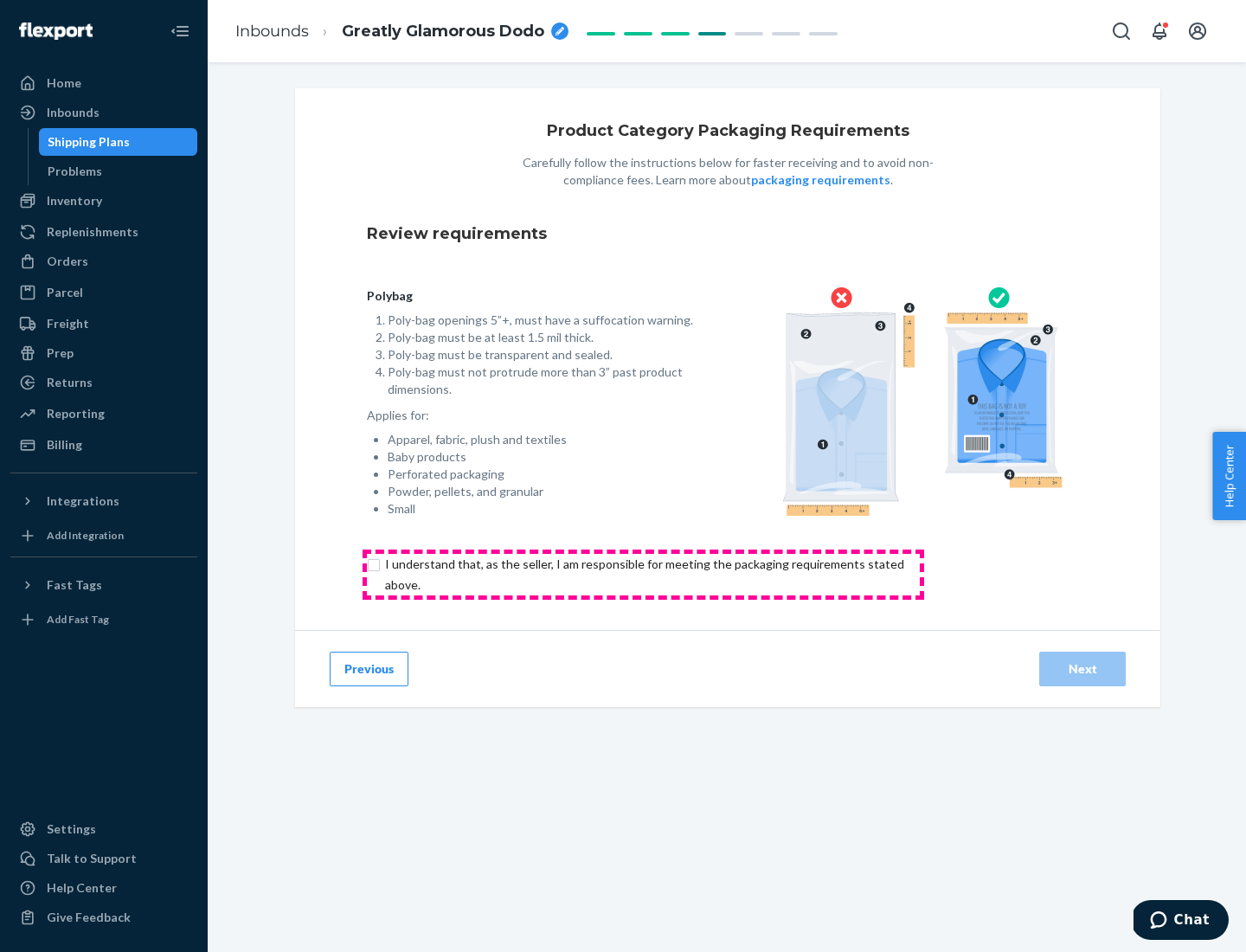
click at [643, 573] on input "checkbox" at bounding box center [654, 574] width 575 height 42
checkbox input "true"
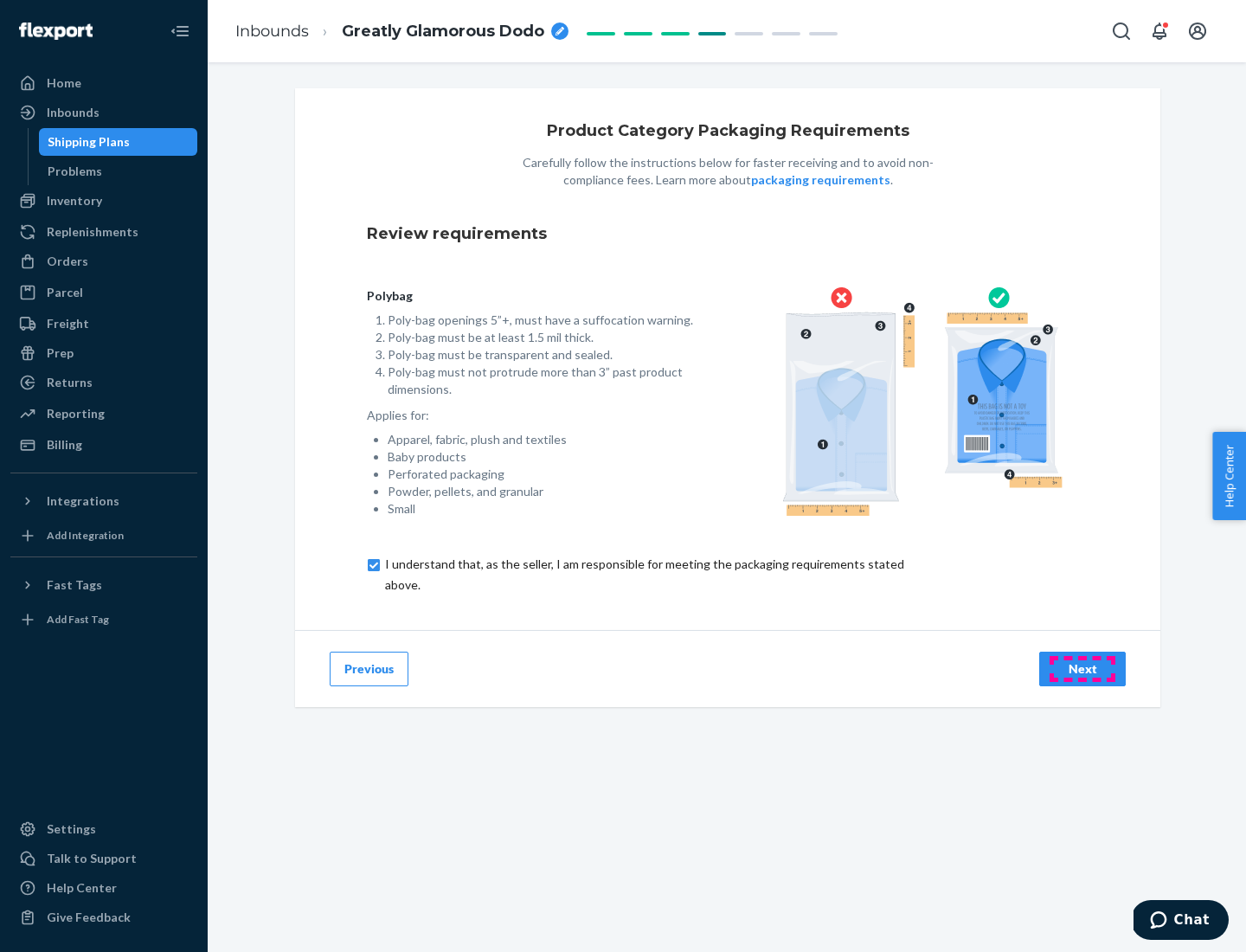
click at [1083, 668] on div "Next" at bounding box center [1083, 669] width 58 height 18
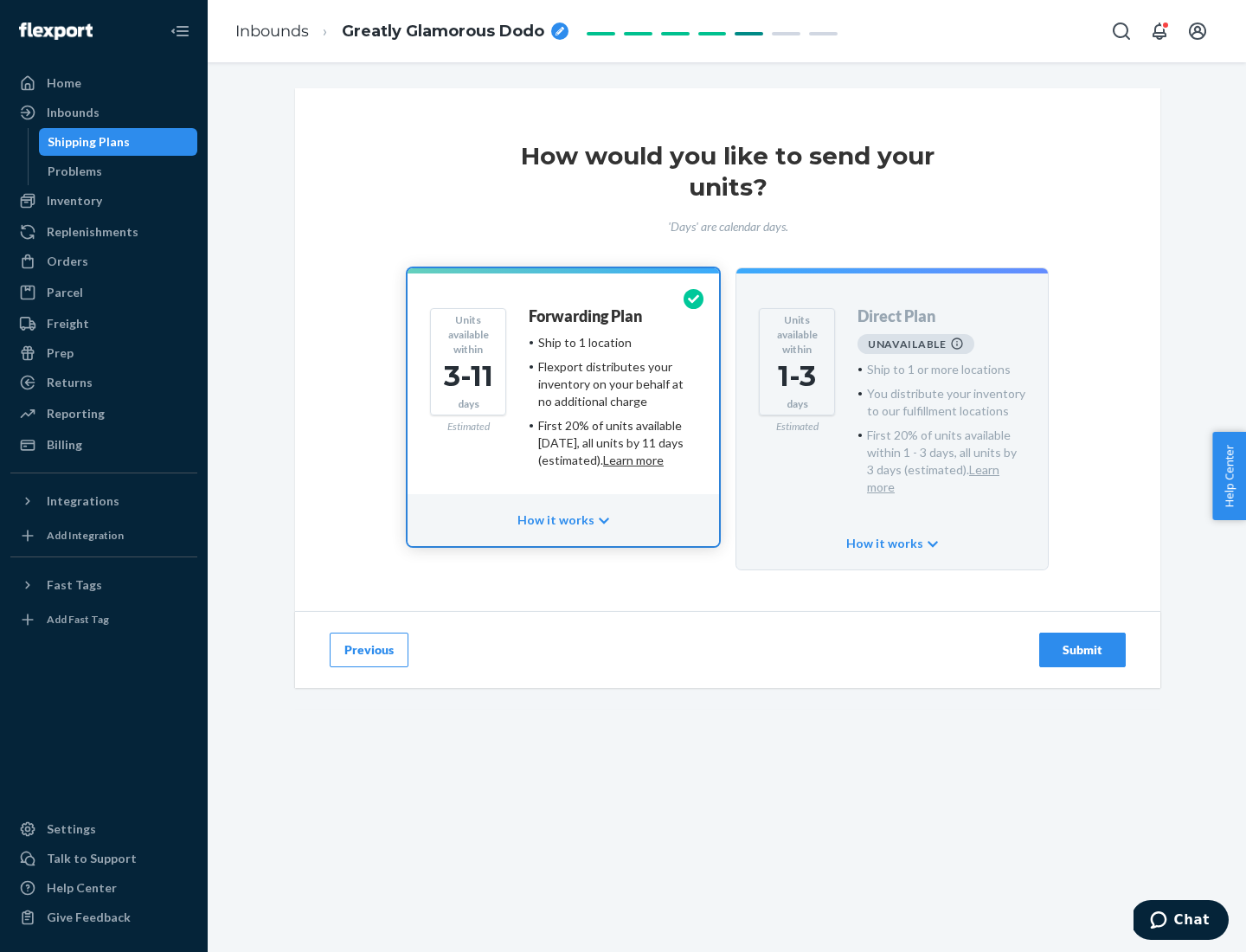
click at [586, 315] on h4 "Forwarding Plan" at bounding box center [585, 316] width 113 height 18
click at [1083, 641] on div "Submit" at bounding box center [1083, 650] width 58 height 18
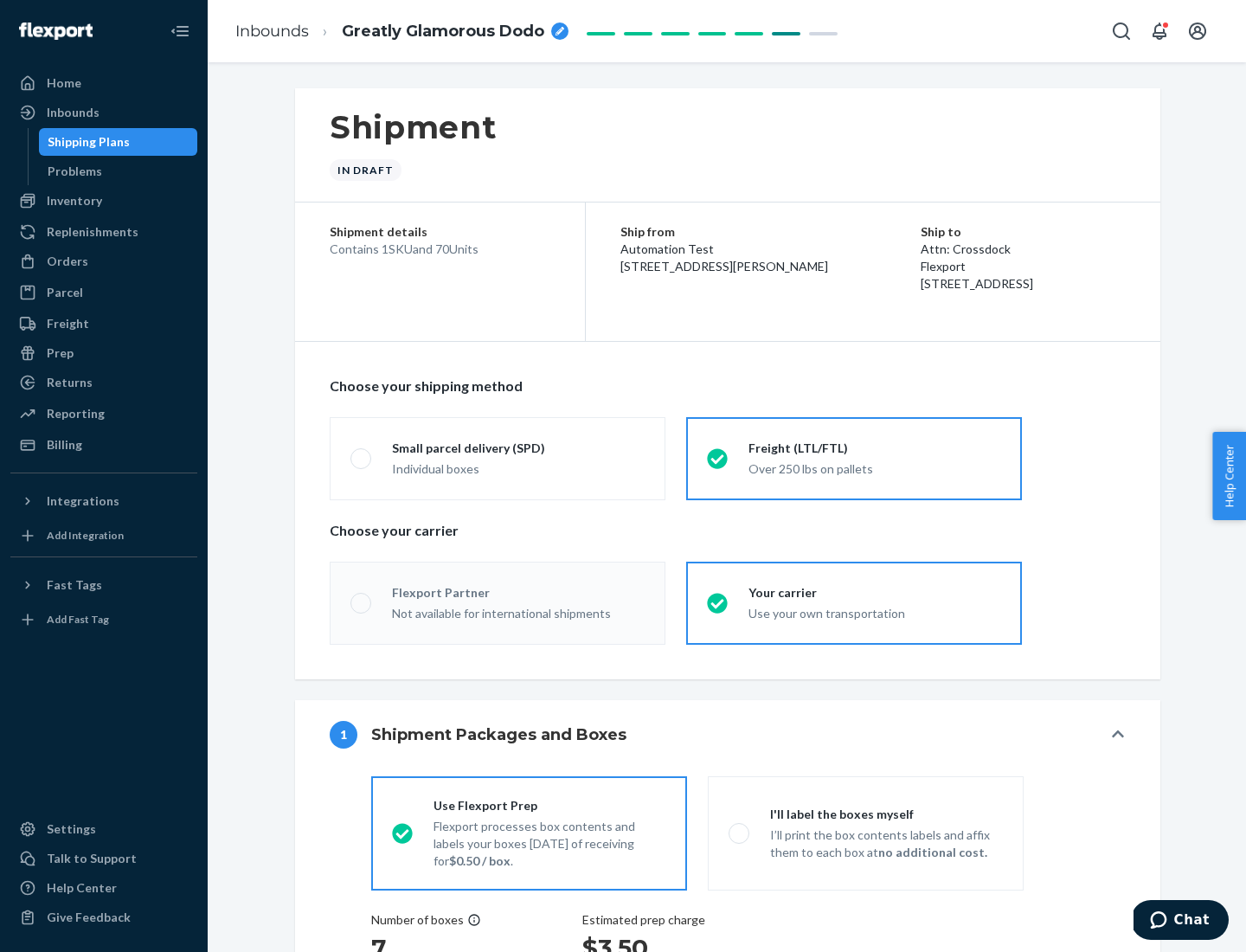
radio input "true"
radio input "false"
radio input "true"
radio input "false"
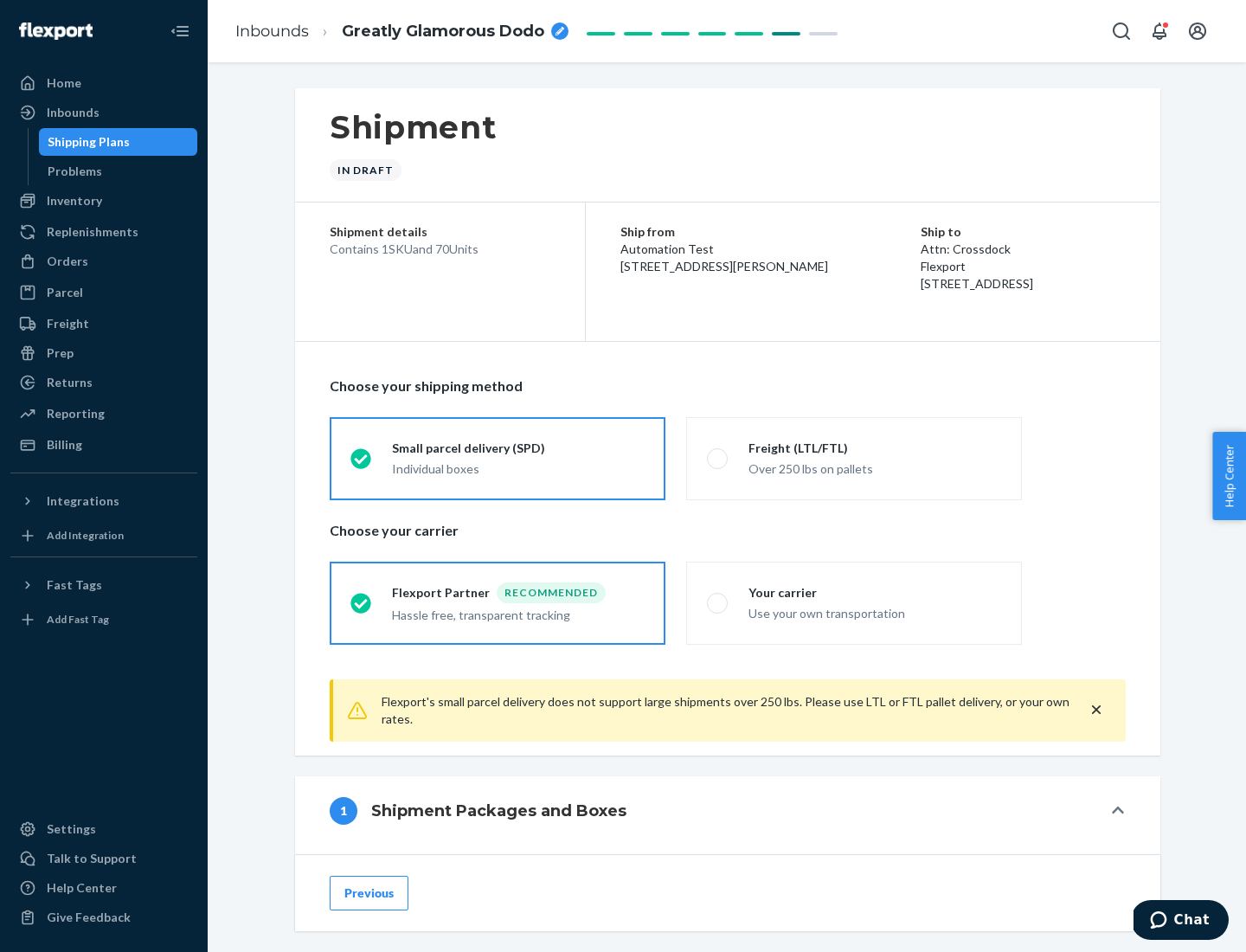
click at [854, 457] on div "Over 250 lbs on pallets" at bounding box center [875, 467] width 252 height 20
click at [718, 457] on input "Freight (LTL/FTL) Over 250 lbs on pallets" at bounding box center [713, 458] width 11 height 11
radio input "true"
radio input "false"
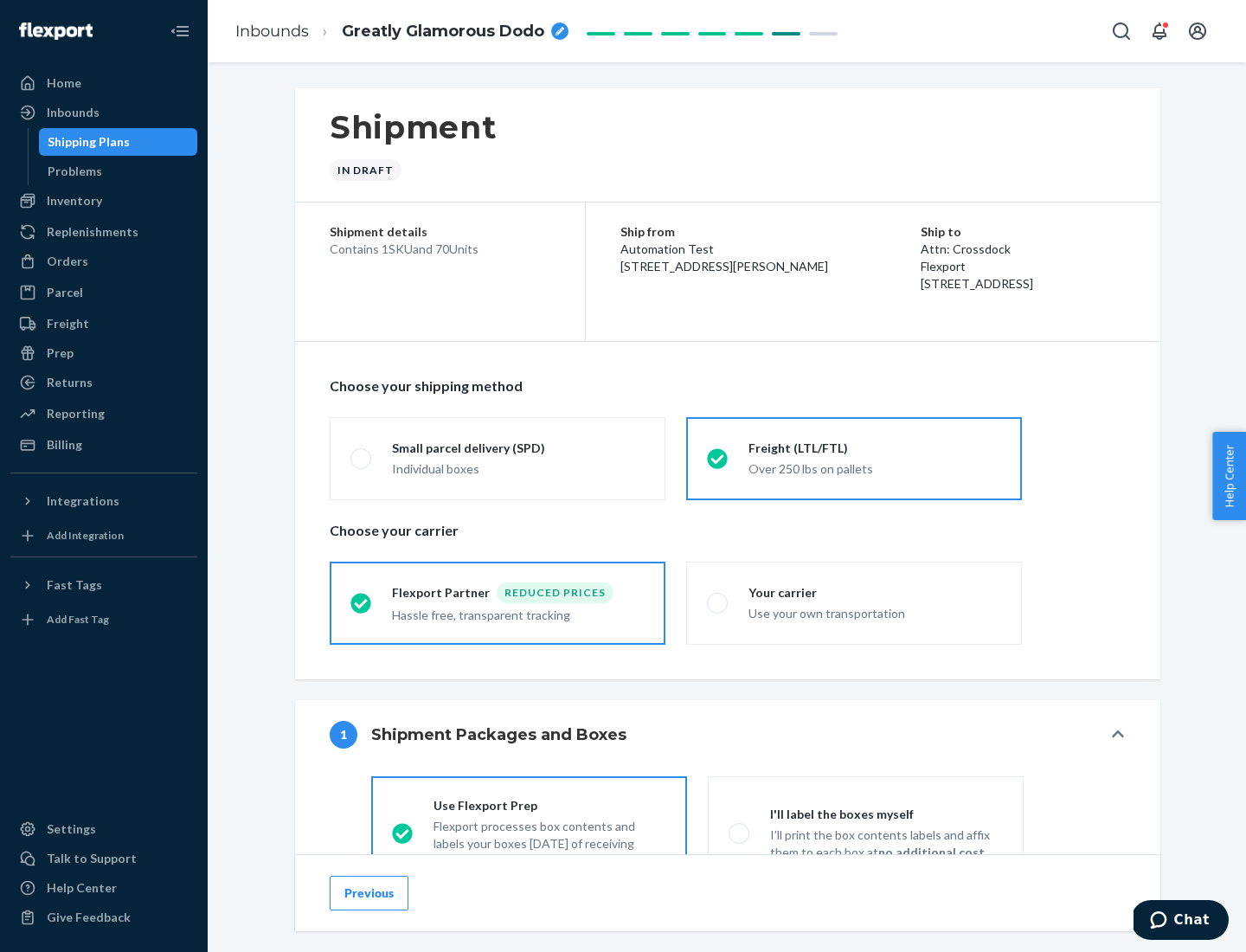
scroll to position [96, 0]
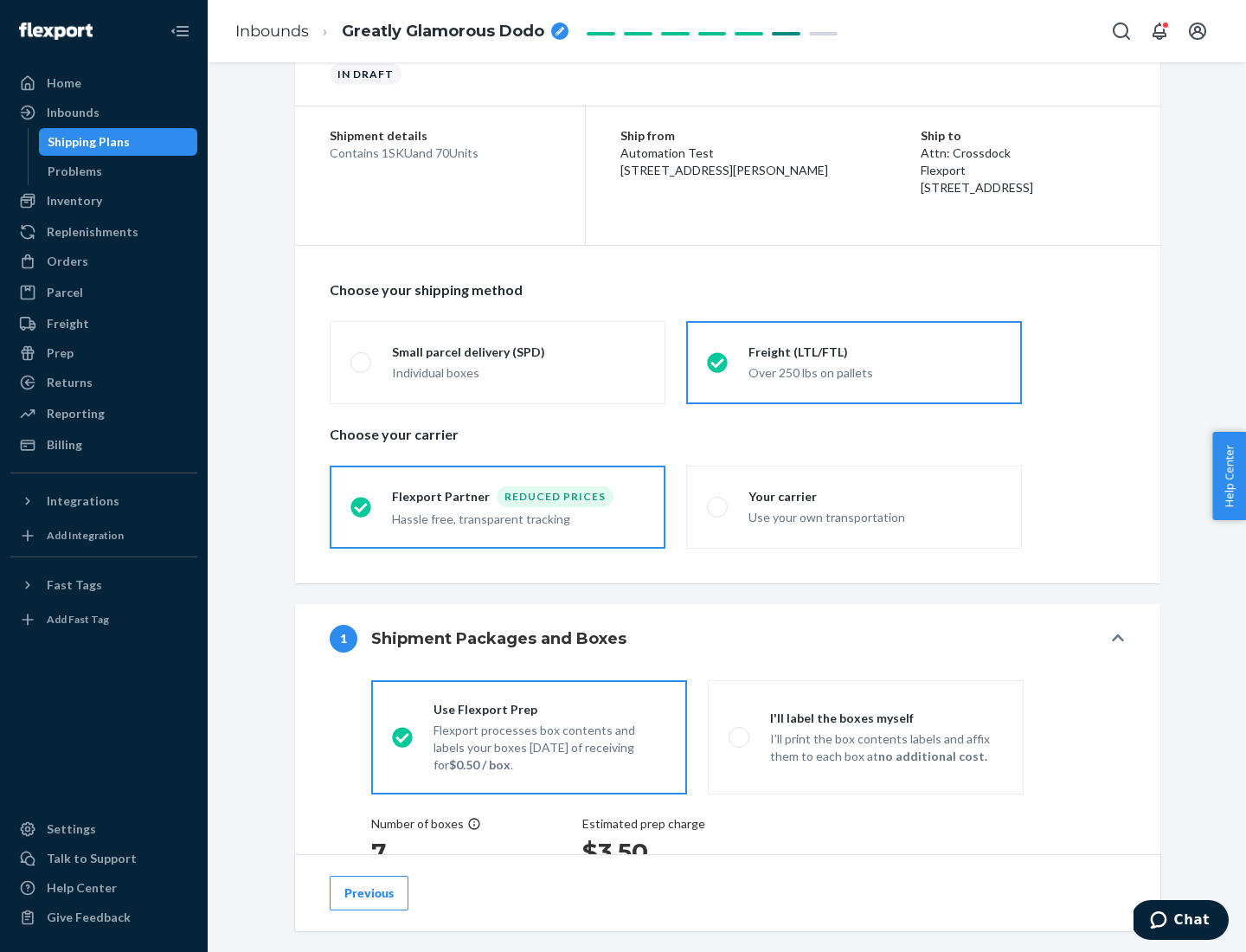
click at [497, 507] on div "Hassle free, transparent tracking" at bounding box center [518, 517] width 252 height 20
click at [362, 507] on input "Flexport Partner Reduced prices Hassle free, transparent tracking" at bounding box center [356, 507] width 11 height 11
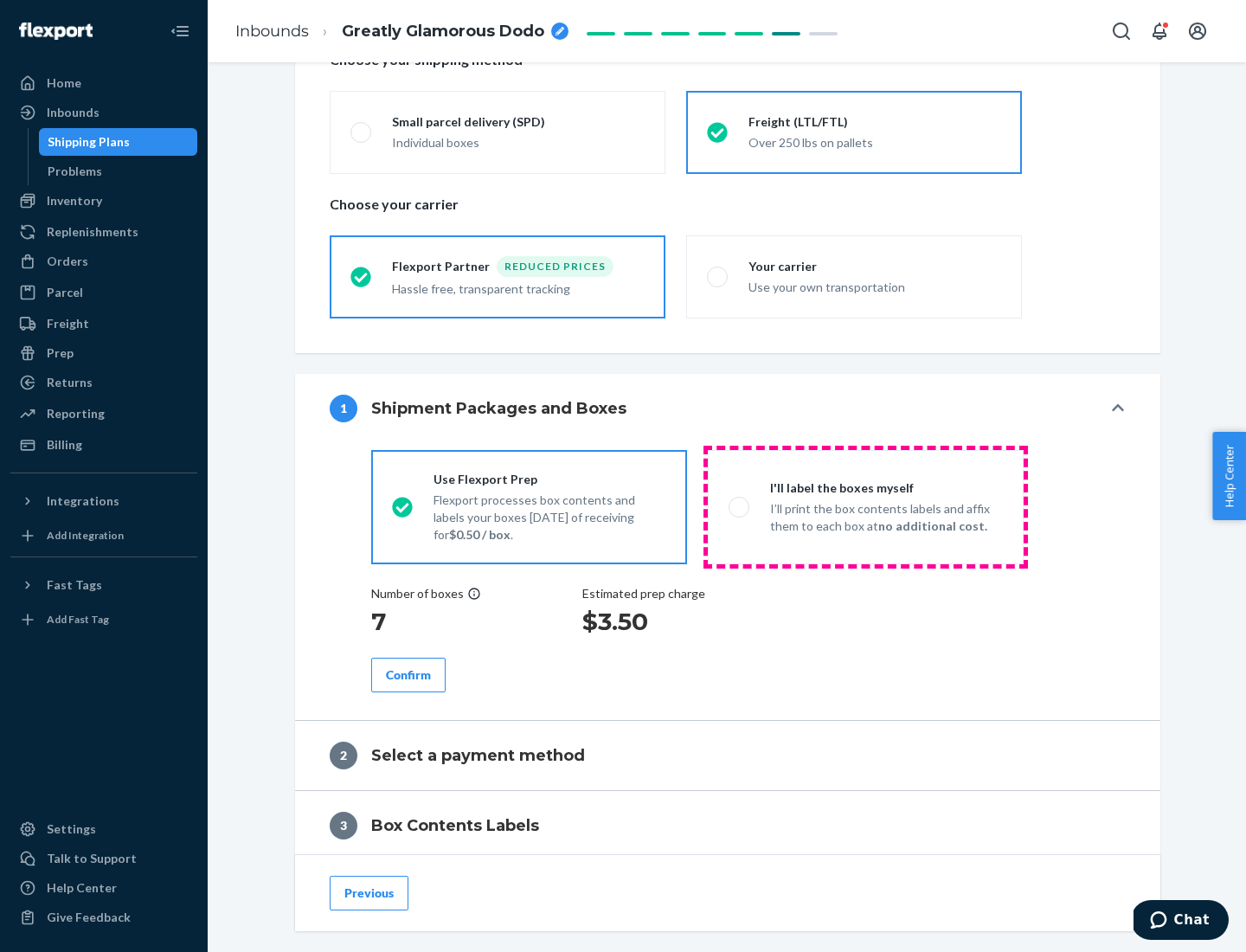
click at [866, 507] on p "I’ll print the box contents labels and affix them to each box at no additional …" at bounding box center [886, 517] width 233 height 34
click at [739, 507] on input "I'll label the boxes myself I’ll print the box contents labels and affix them t…" at bounding box center [734, 507] width 11 height 11
radio input "true"
radio input "false"
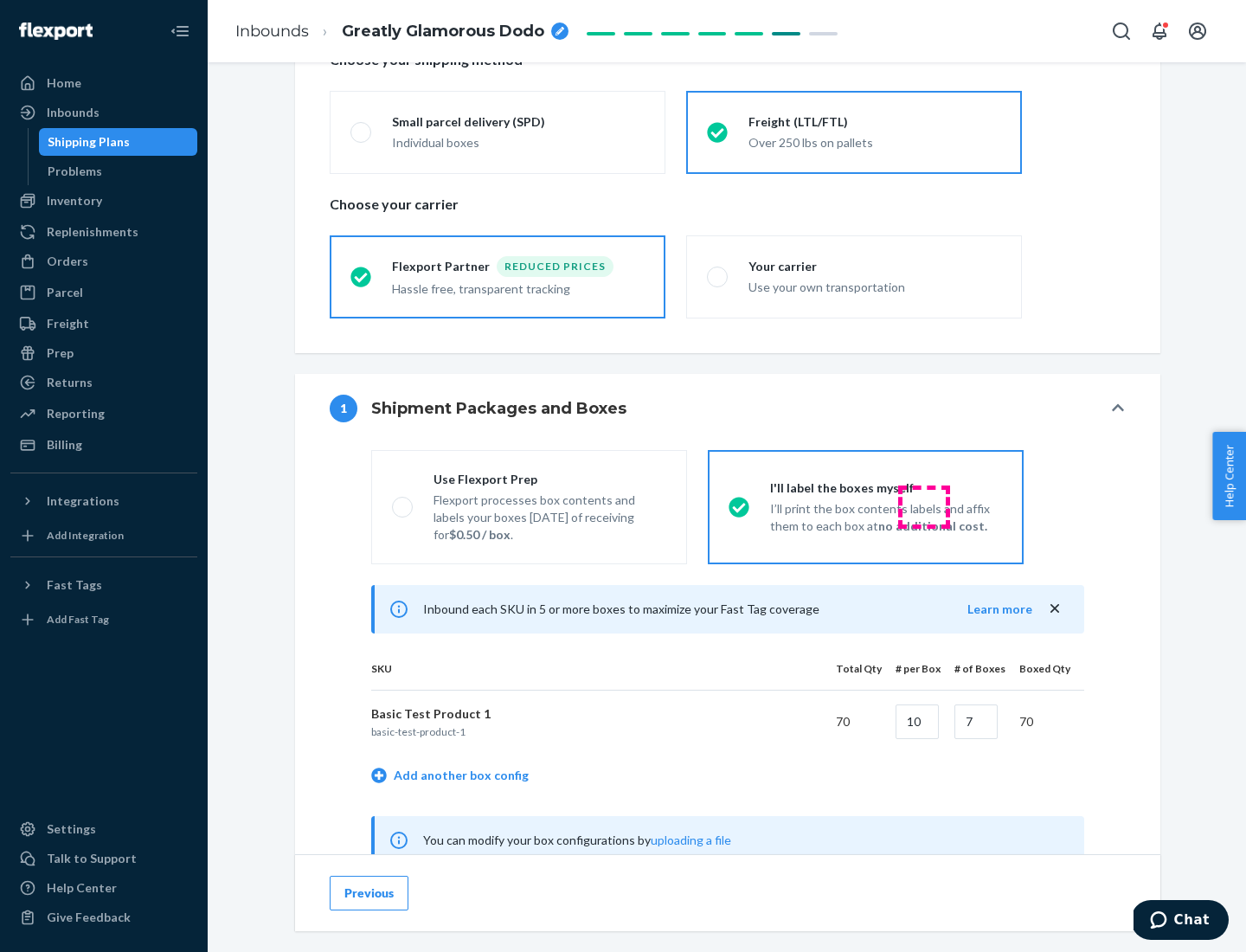
scroll to position [541, 0]
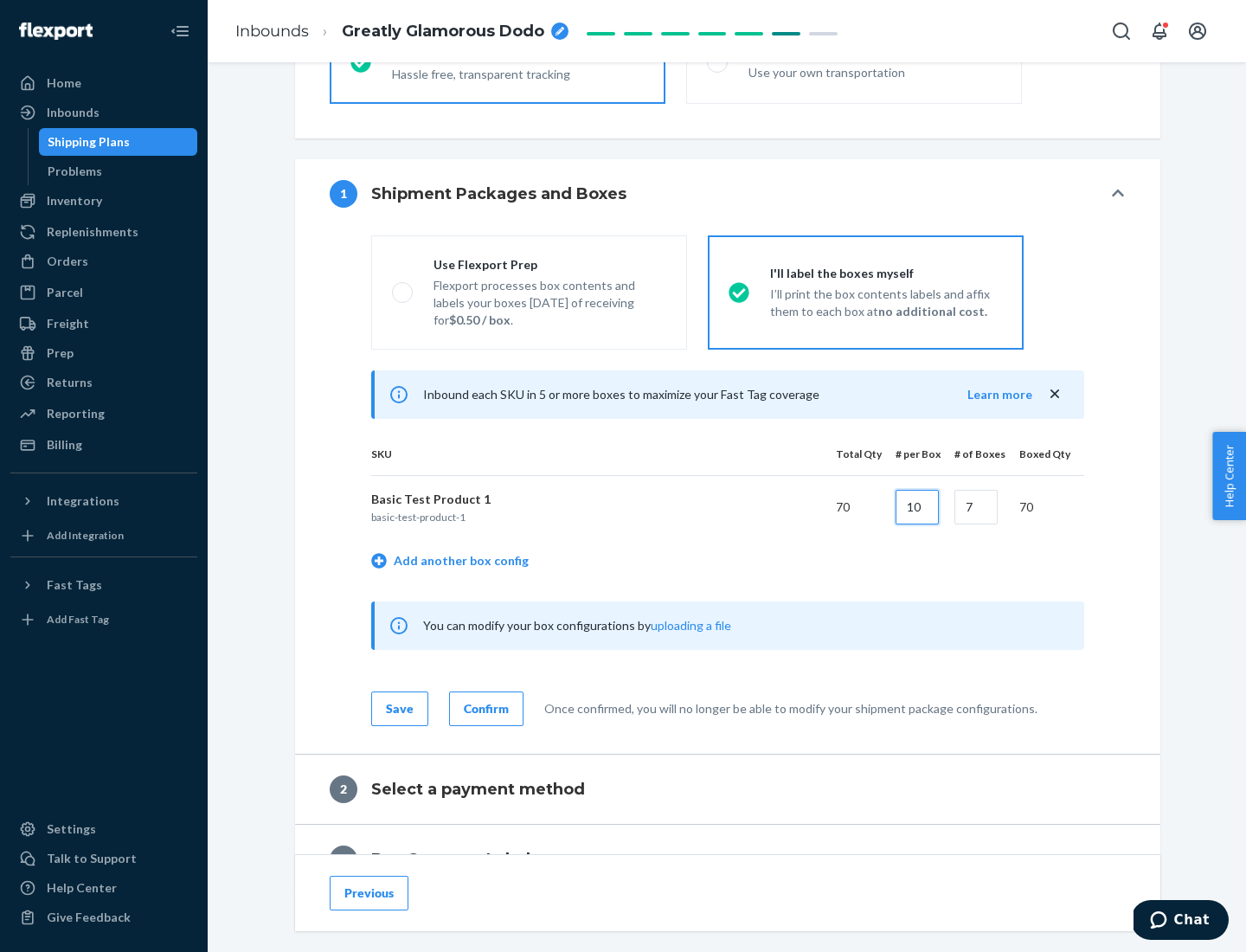
type input "10"
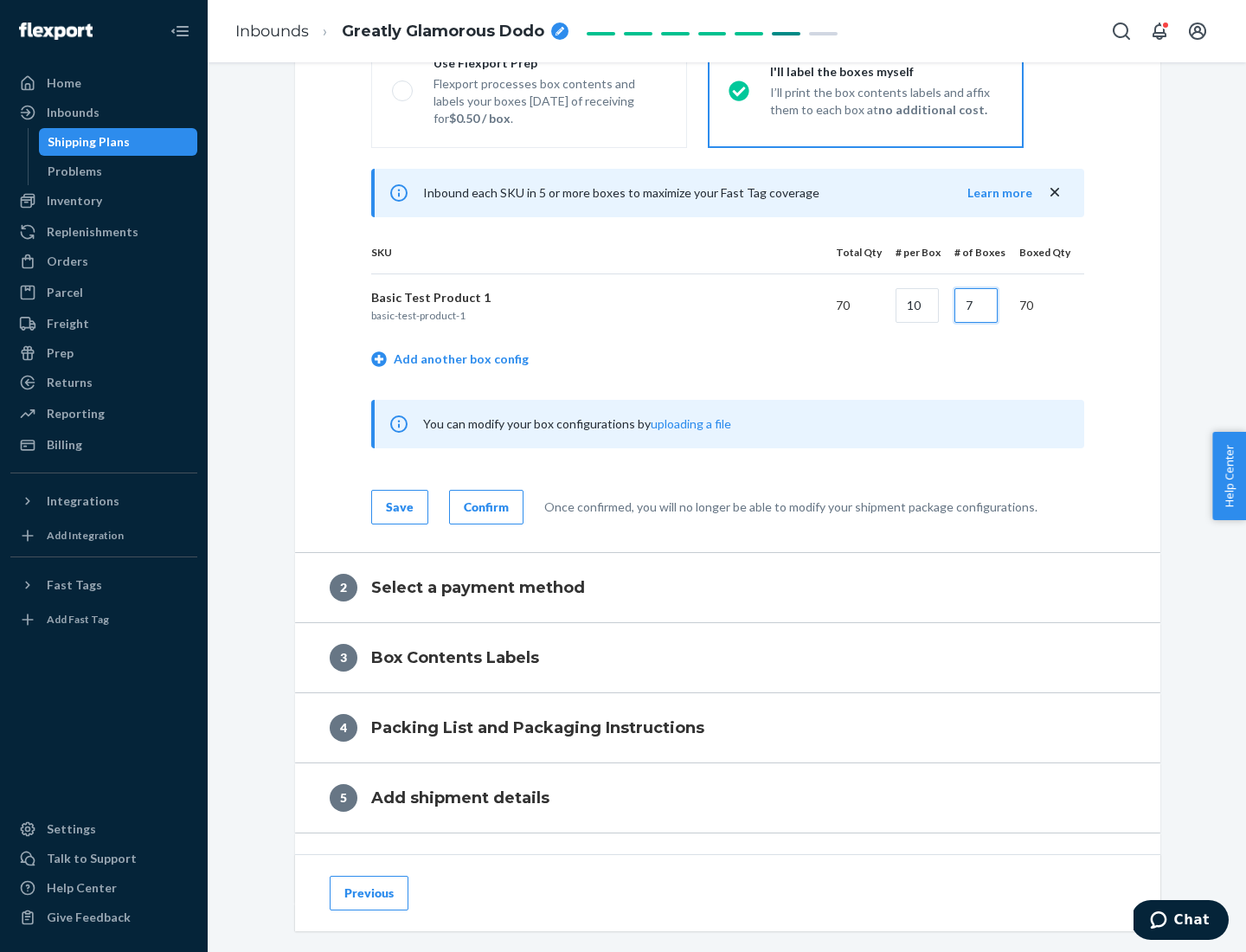
type input "7"
click at [483, 507] on div "Confirm" at bounding box center [486, 507] width 45 height 18
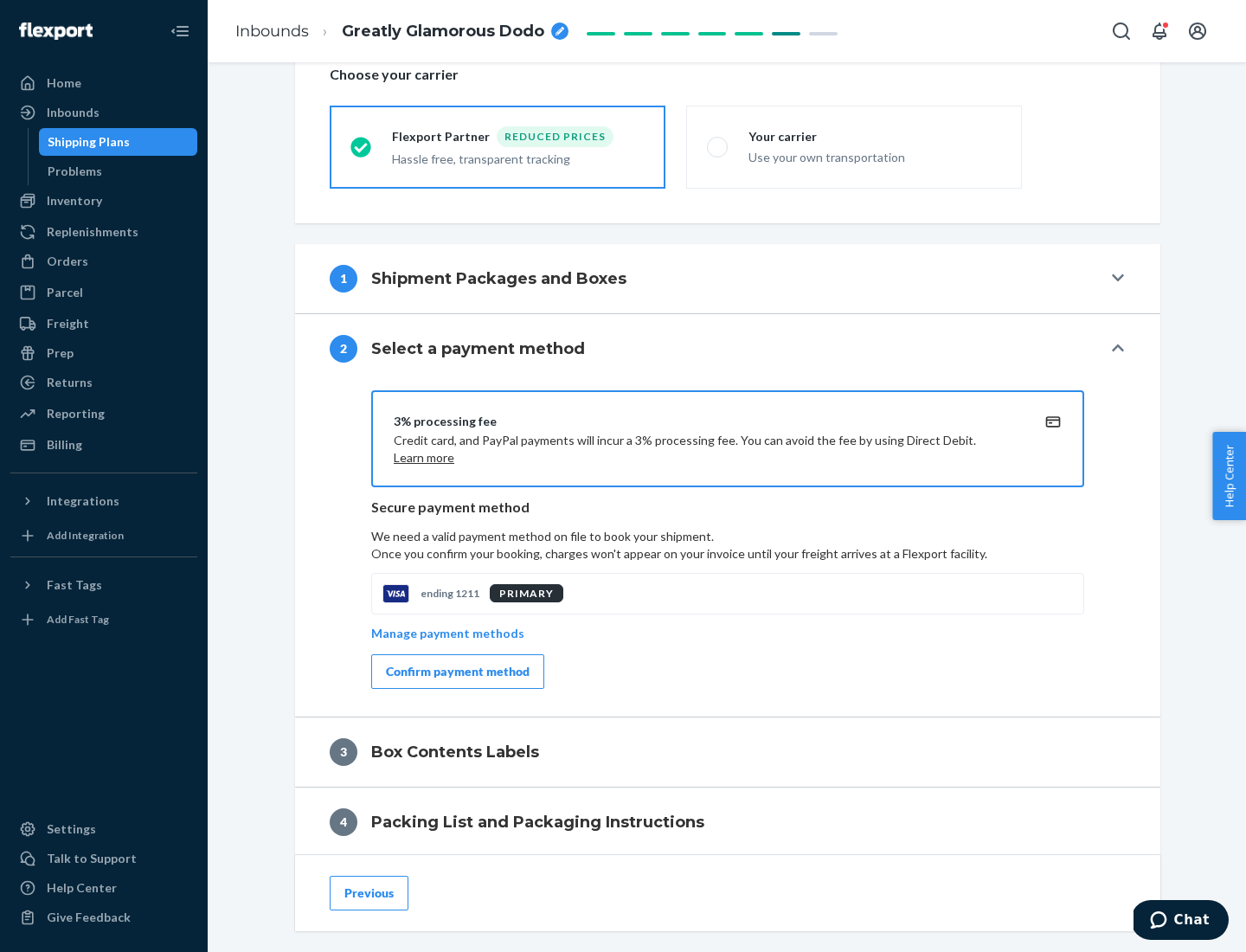
scroll to position [621, 0]
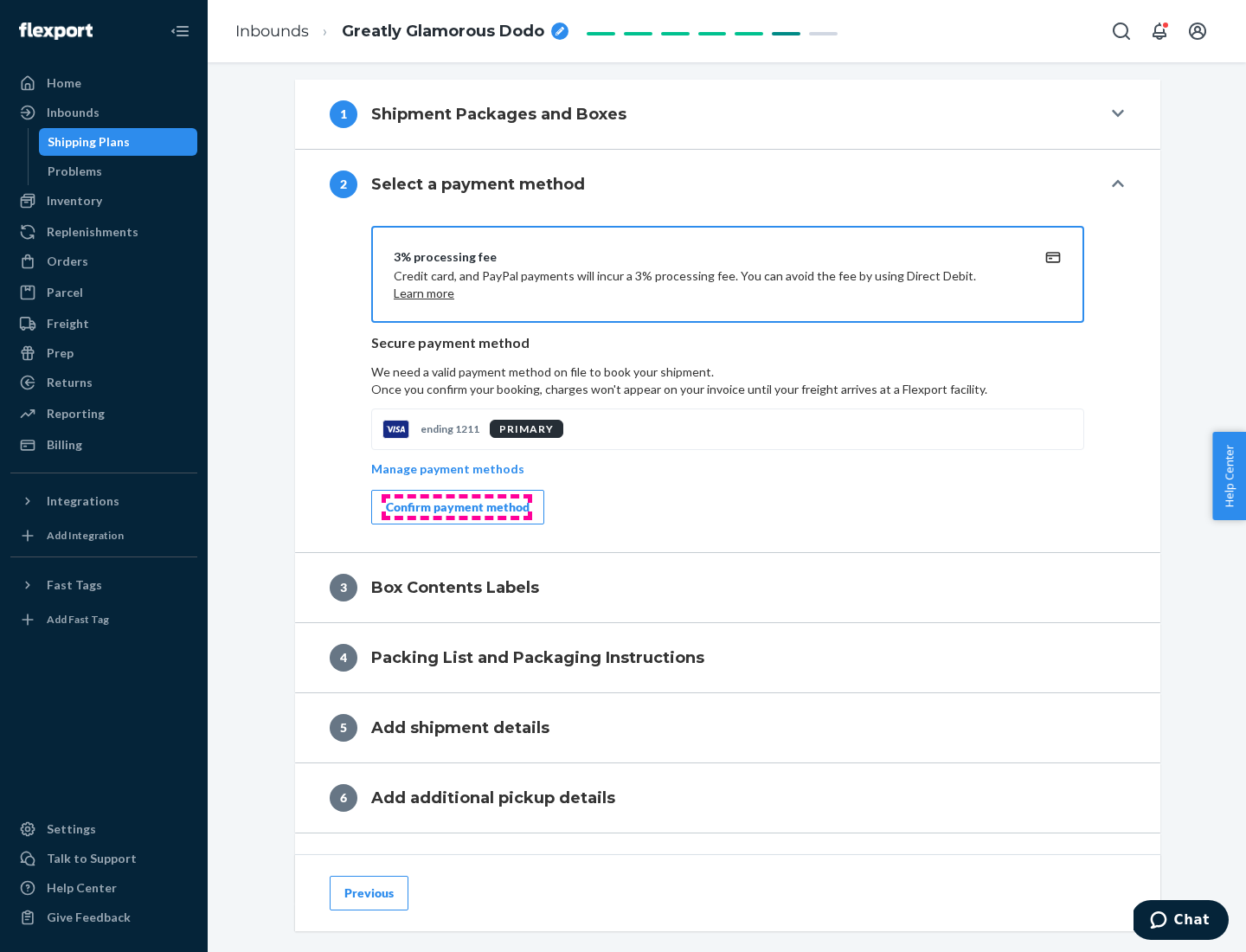
click at [456, 507] on div "Confirm payment method" at bounding box center [457, 507] width 144 height 18
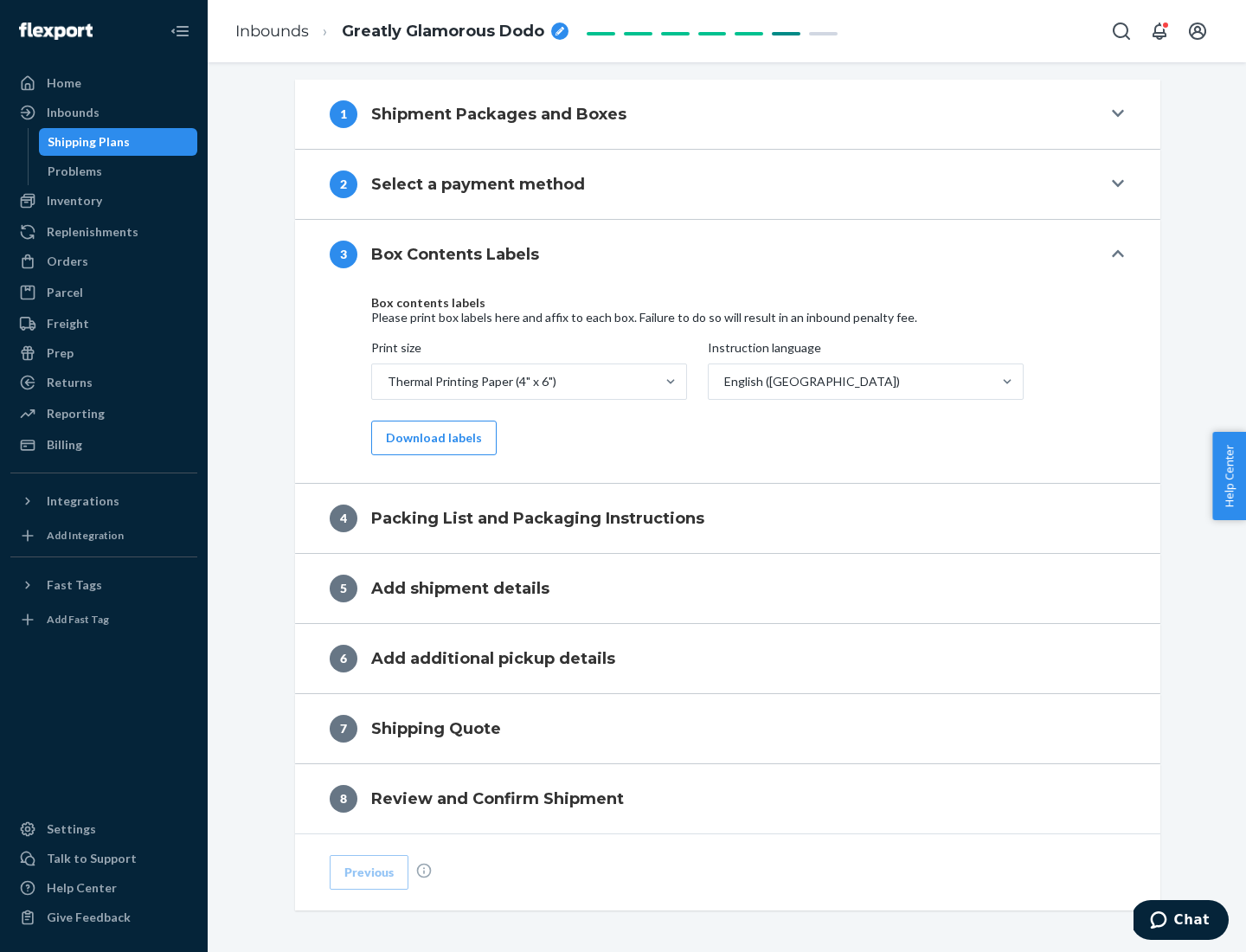
scroll to position [551, 0]
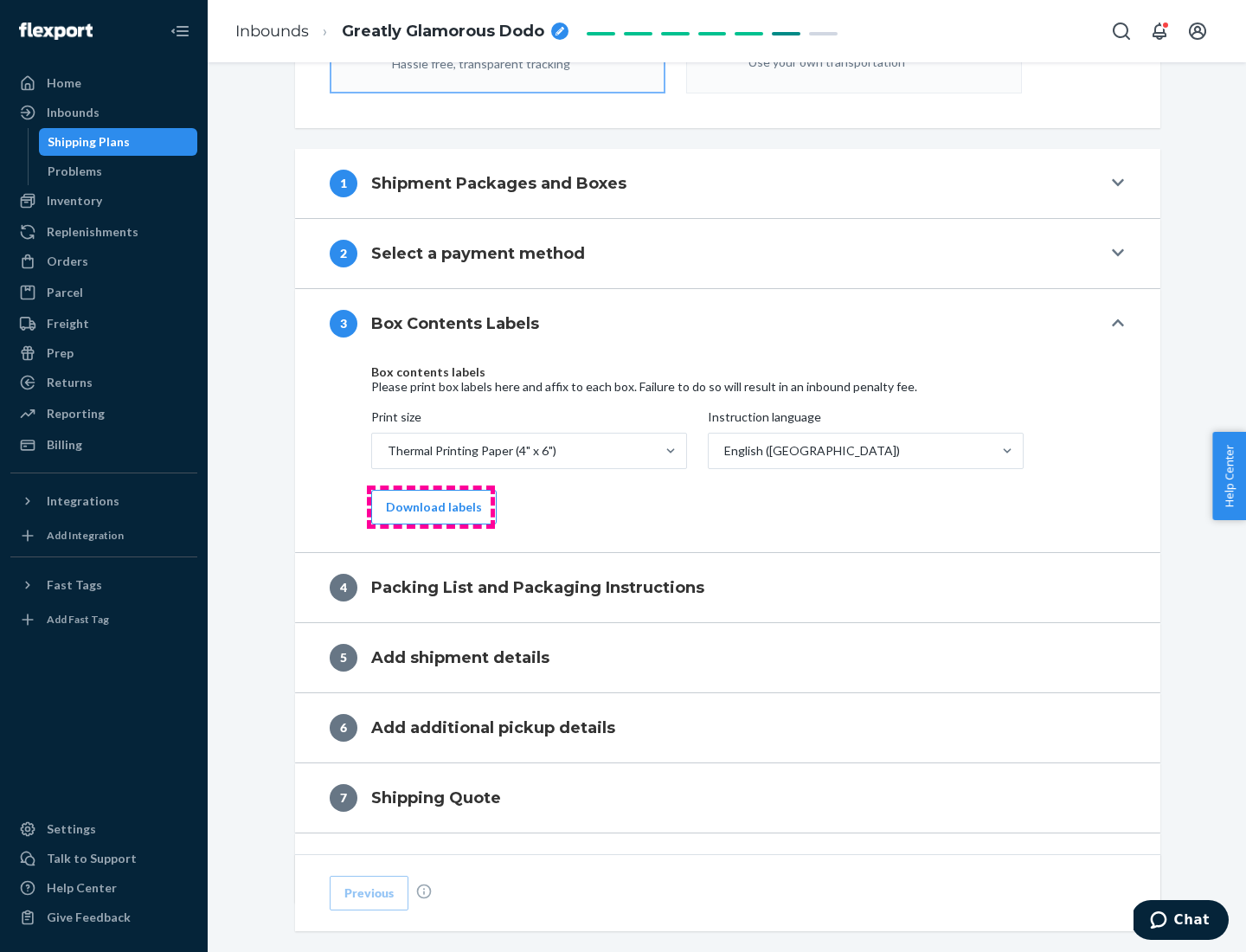
click at [430, 507] on button "Download labels" at bounding box center [433, 507] width 125 height 34
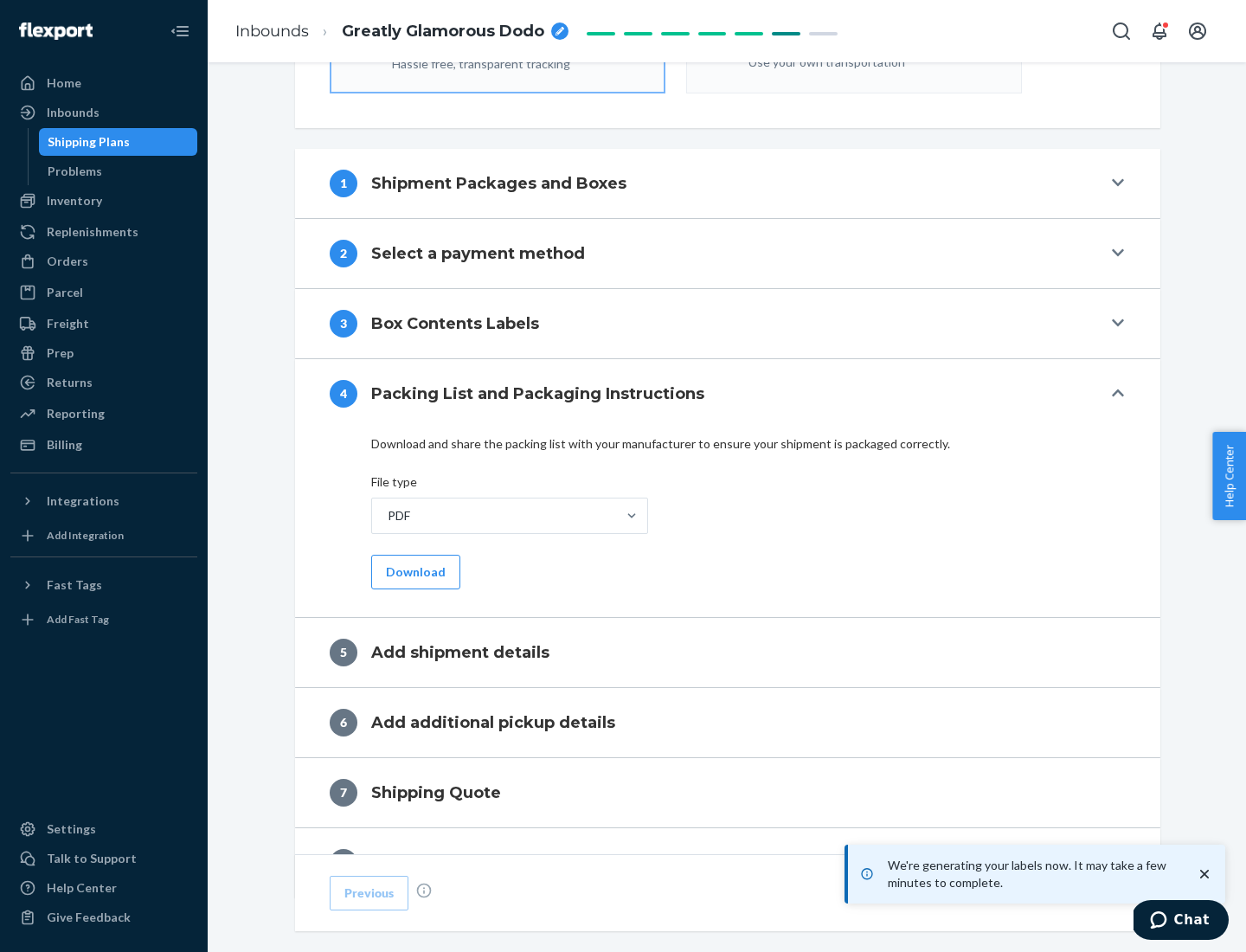
scroll to position [616, 0]
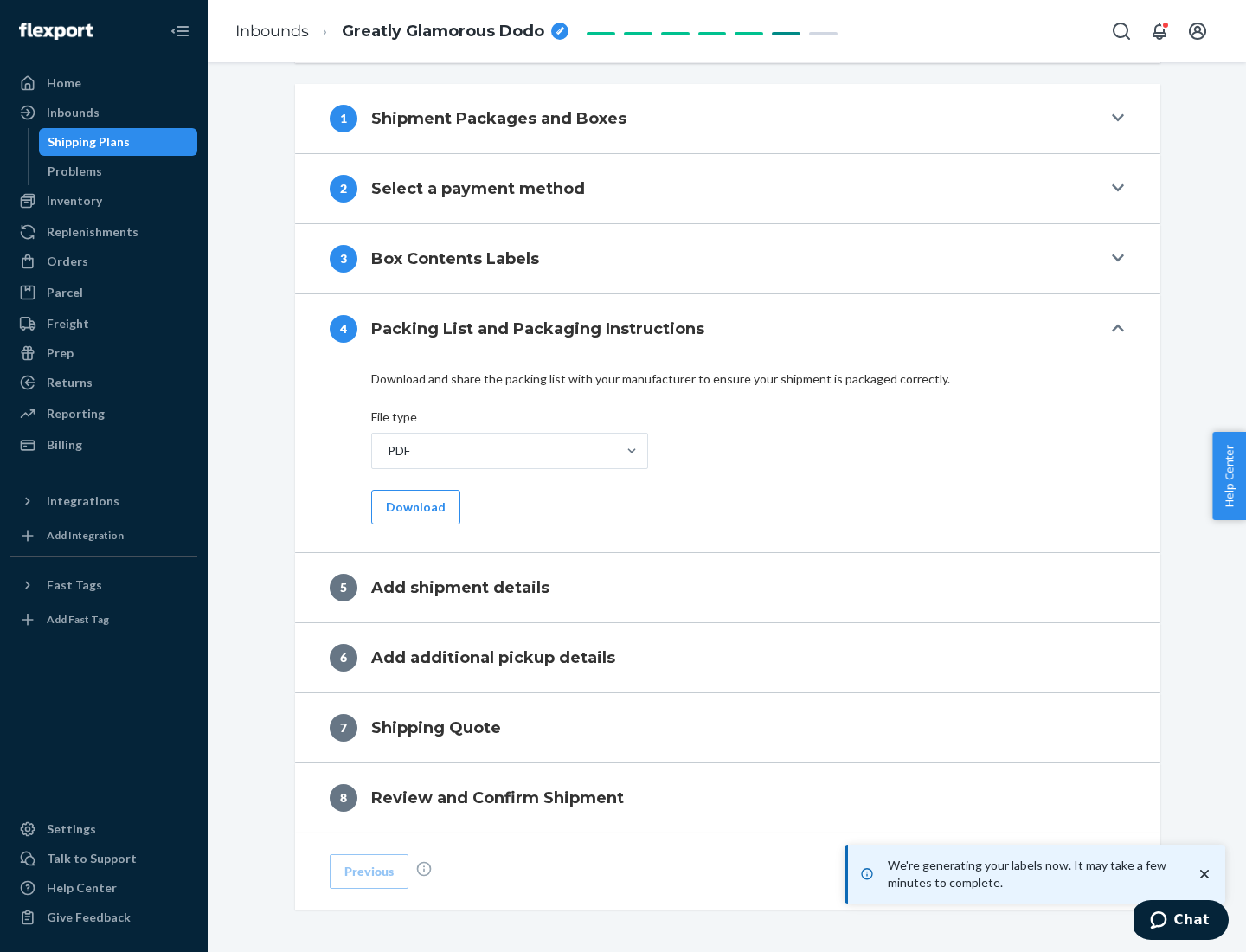
click at [414, 507] on button "Download" at bounding box center [416, 507] width 89 height 34
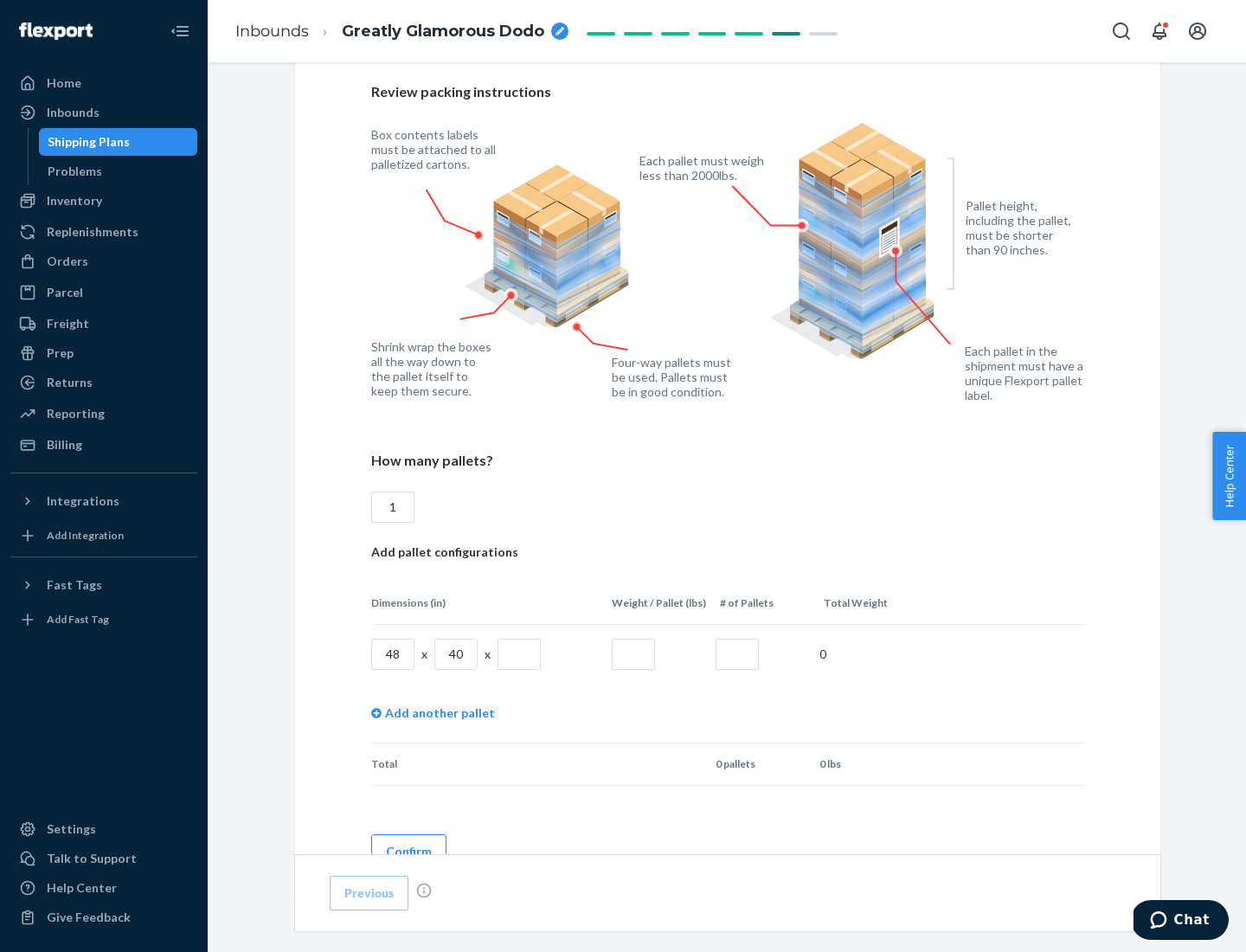
scroll to position [1257, 0]
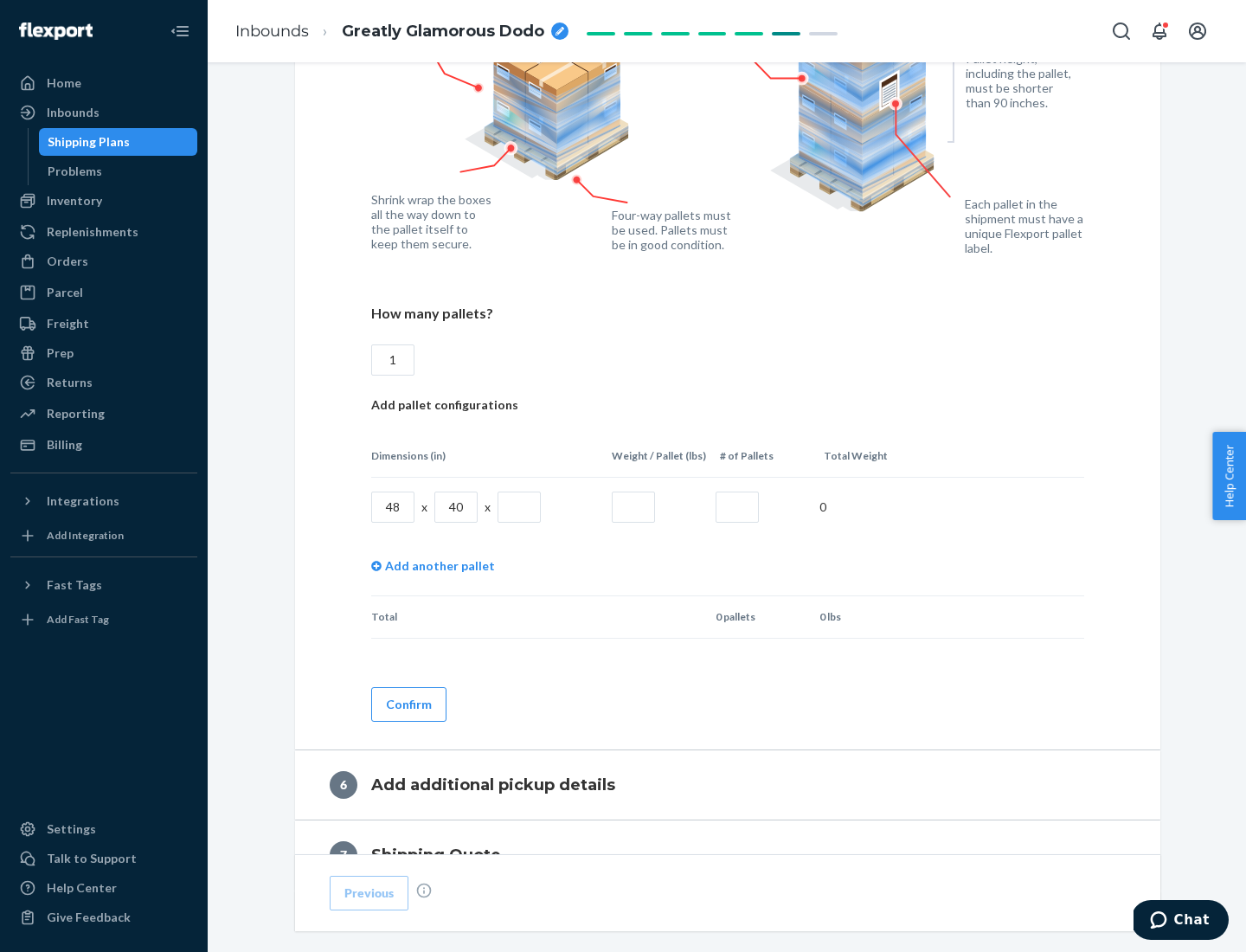
type input "1"
type input "40"
type input "200"
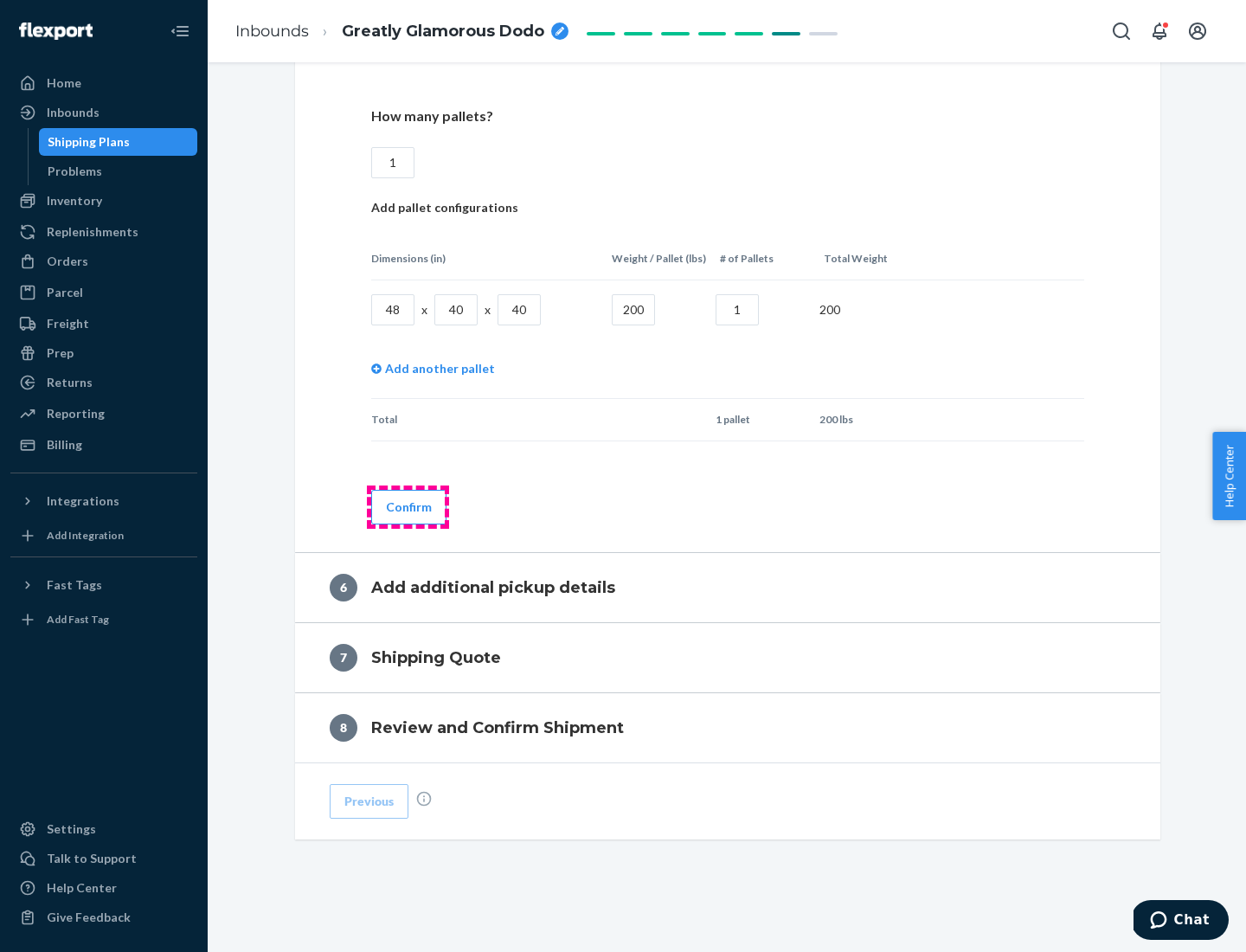
type input "1"
click at [407, 507] on button "Confirm" at bounding box center [408, 507] width 75 height 34
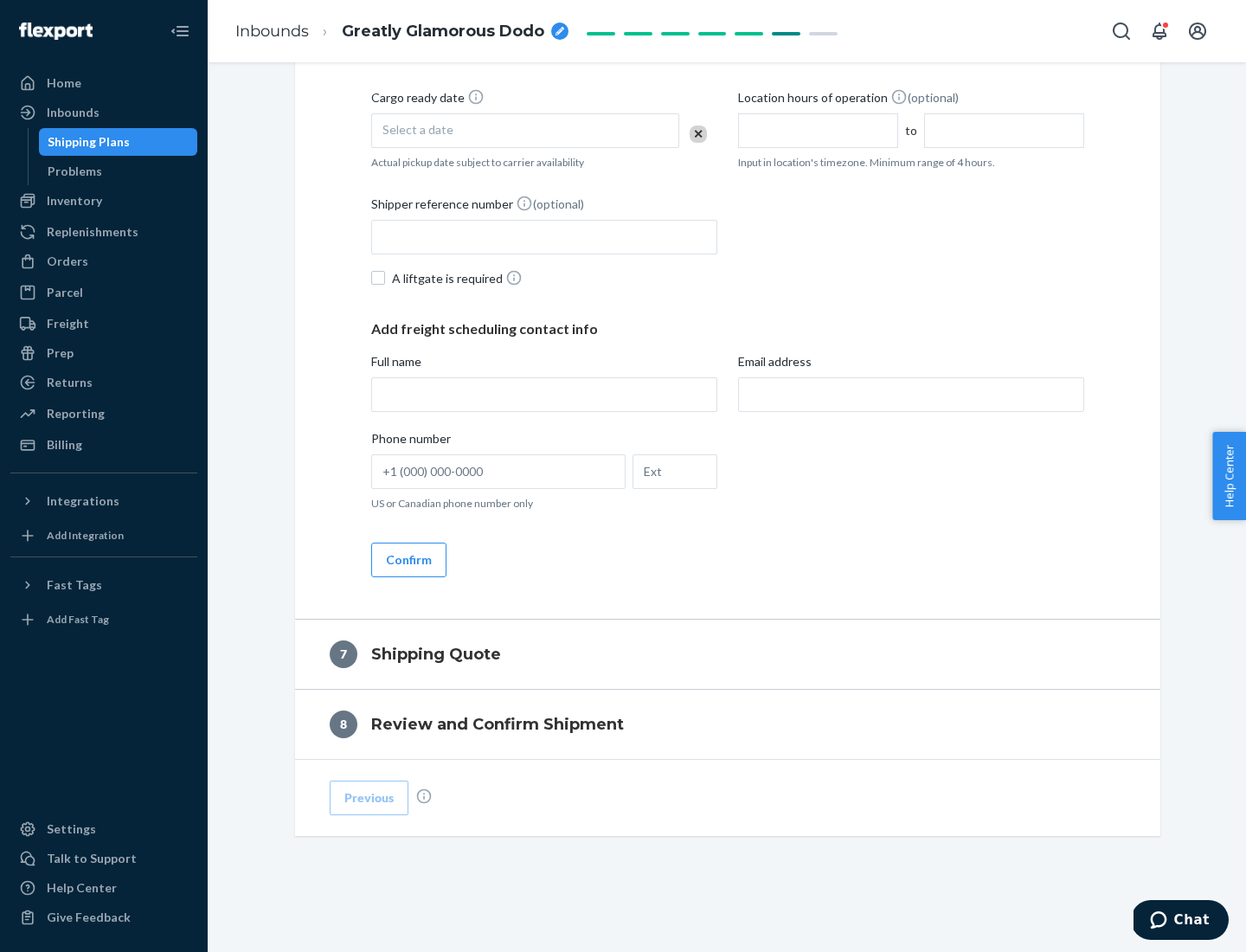
scroll to position [662, 0]
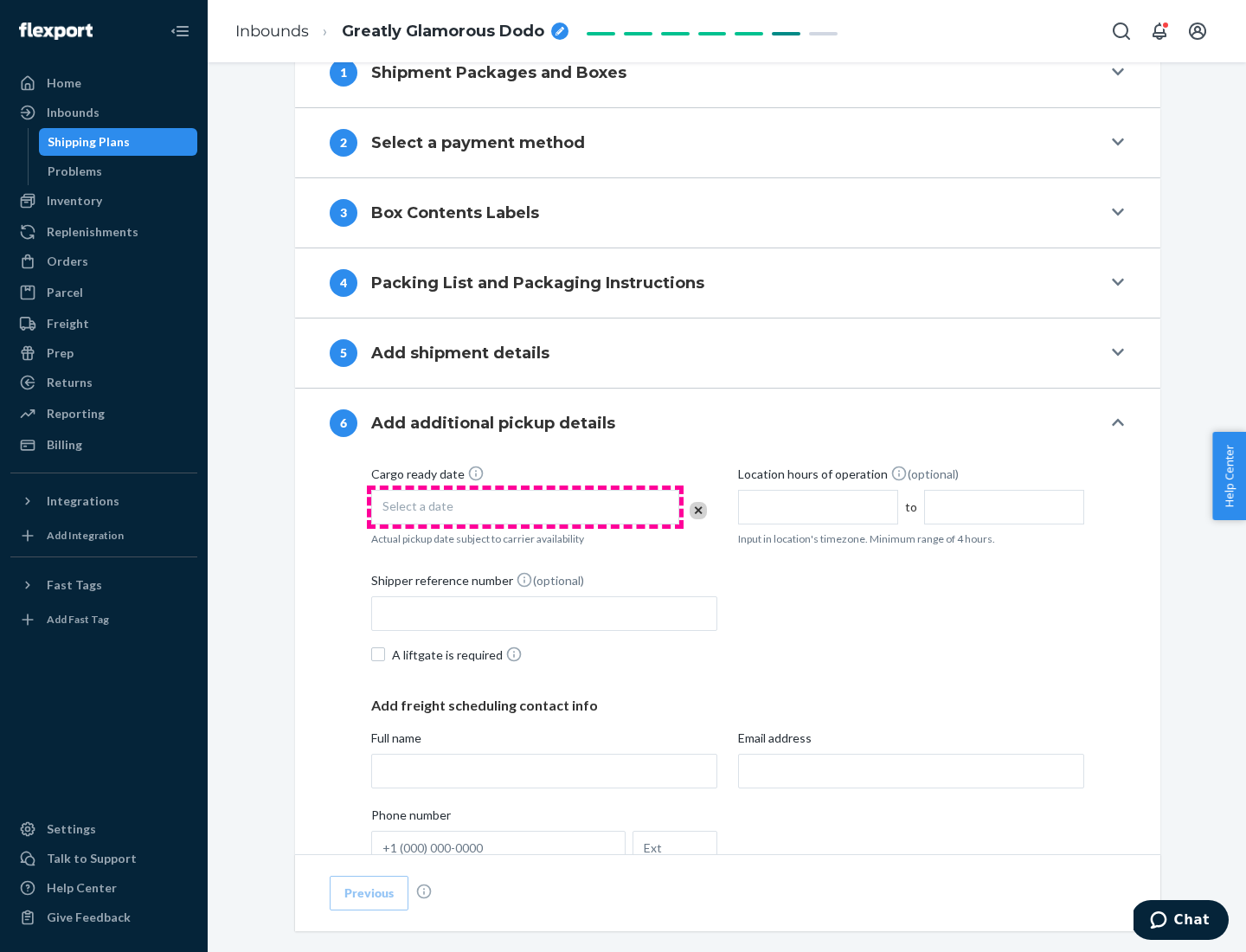
click at [525, 507] on div "Select a date" at bounding box center [525, 507] width 308 height 34
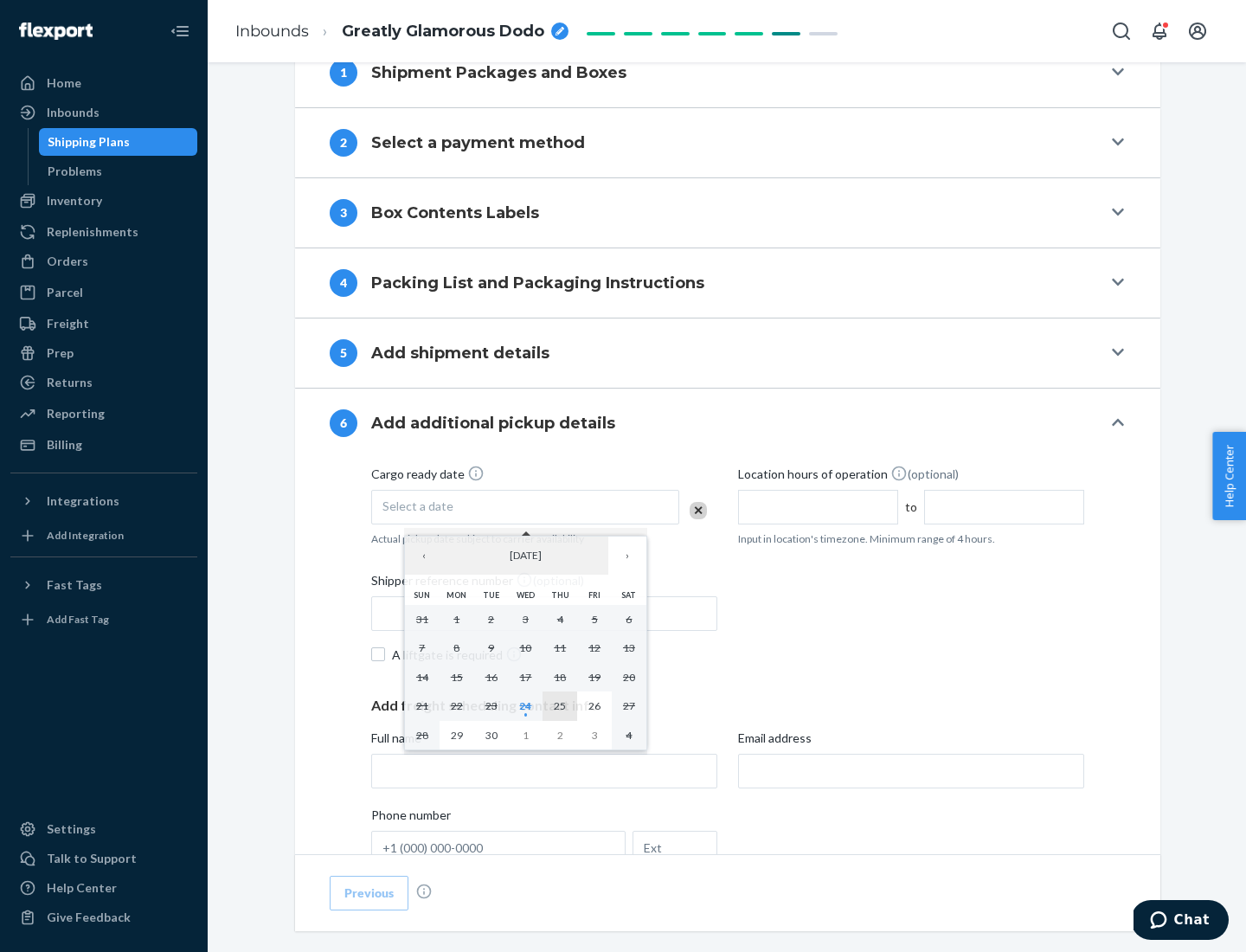
click at [559, 705] on abbr "25" at bounding box center [559, 706] width 12 height 13
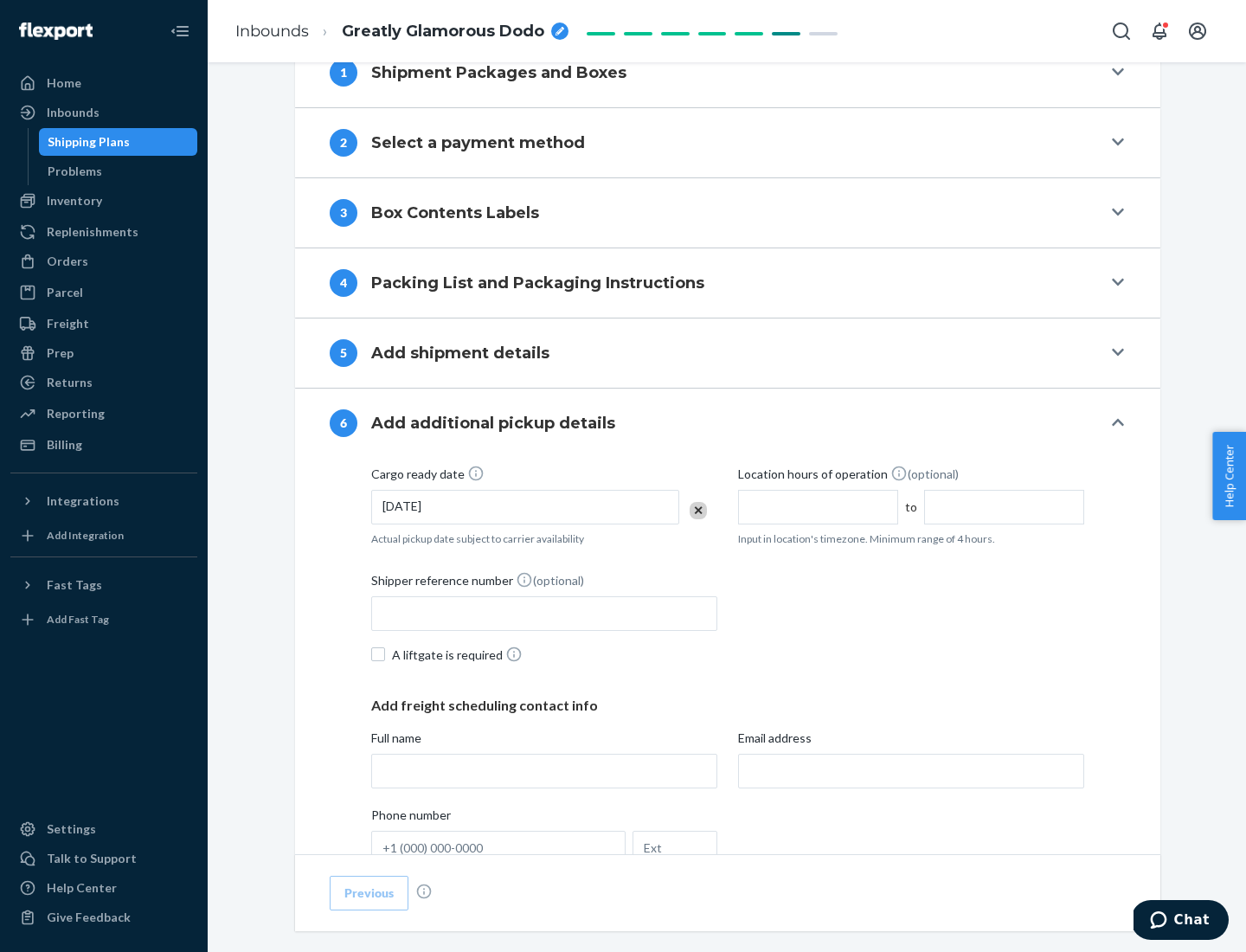
scroll to position [926, 0]
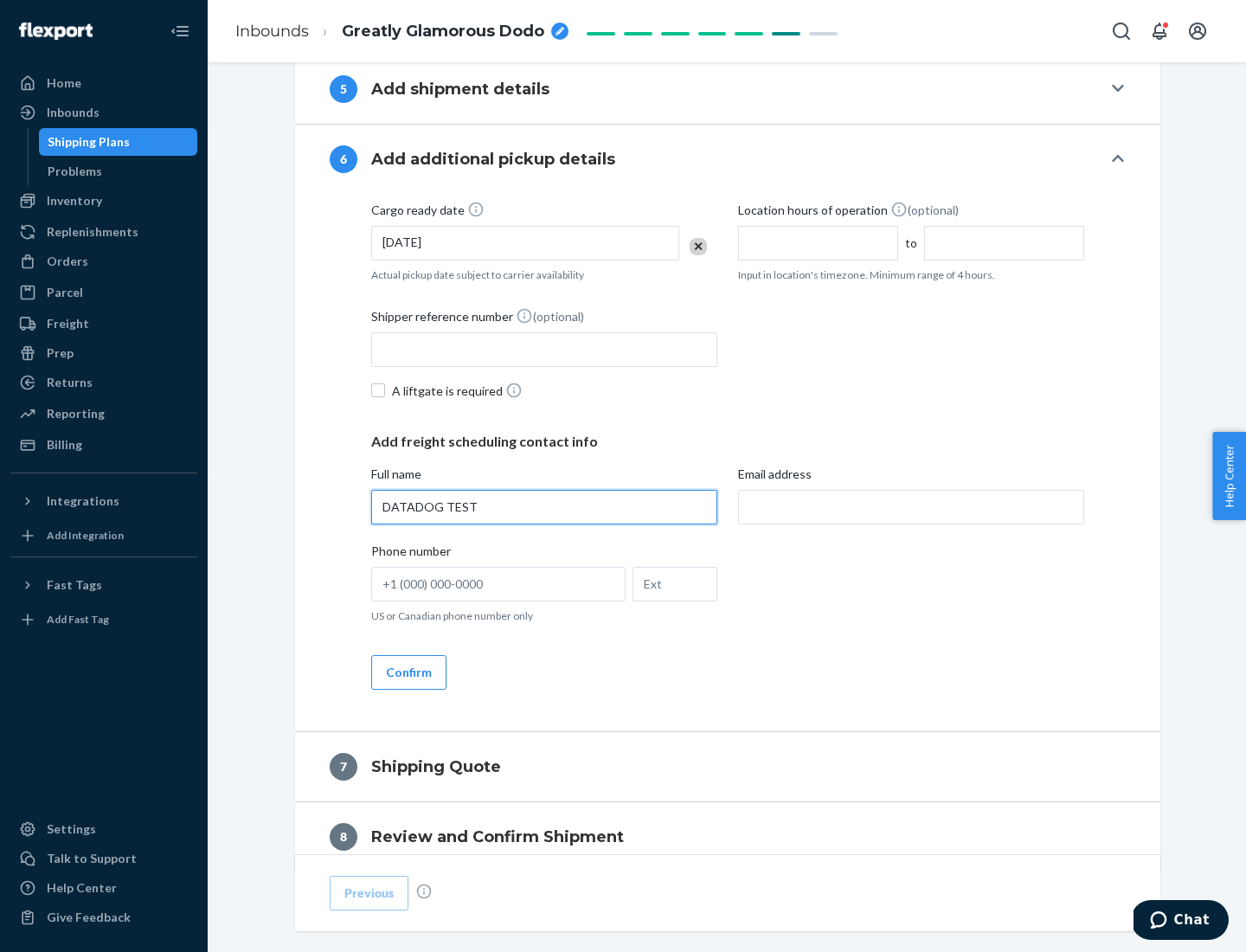
type input "DATADOG TEST"
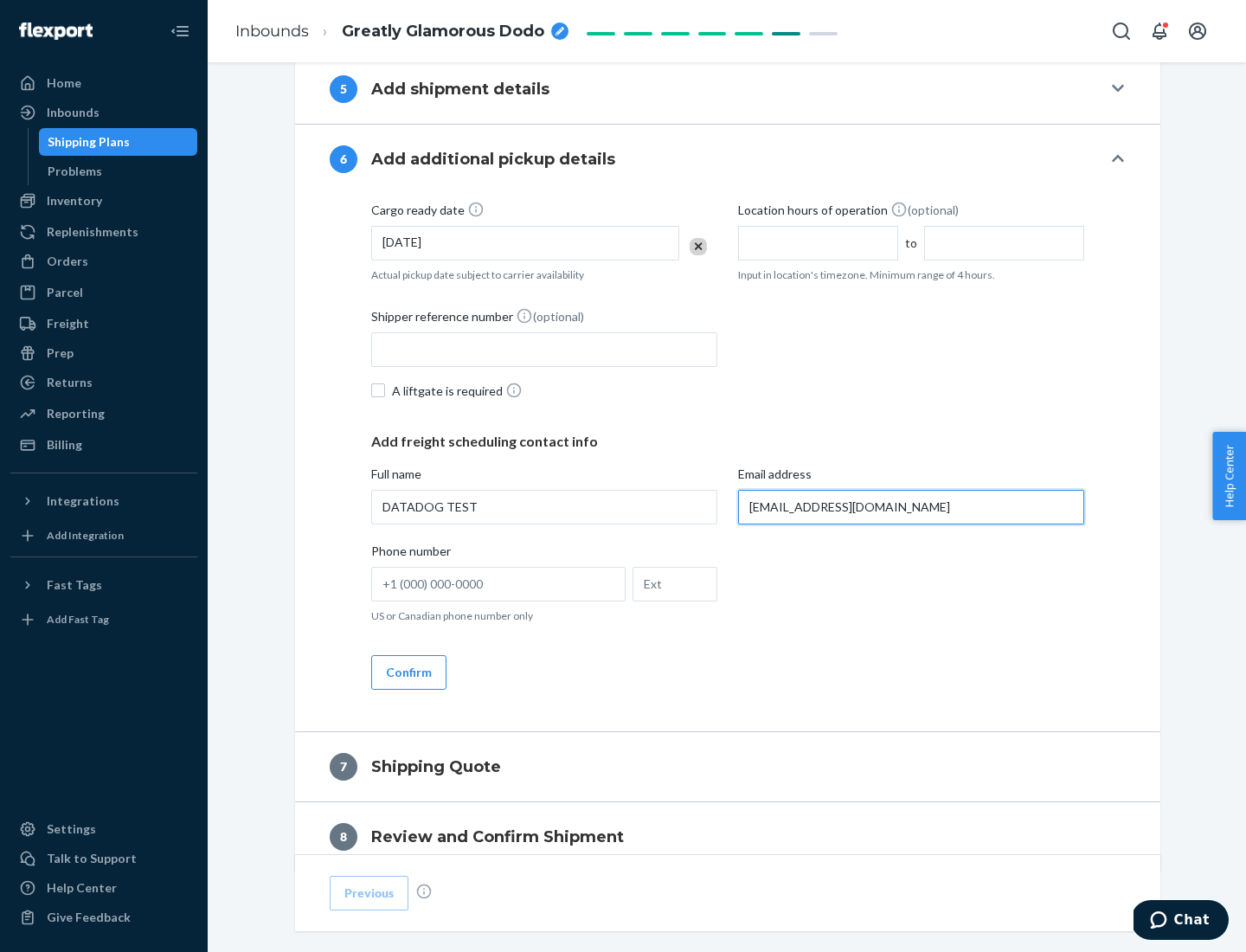
scroll to position [1003, 0]
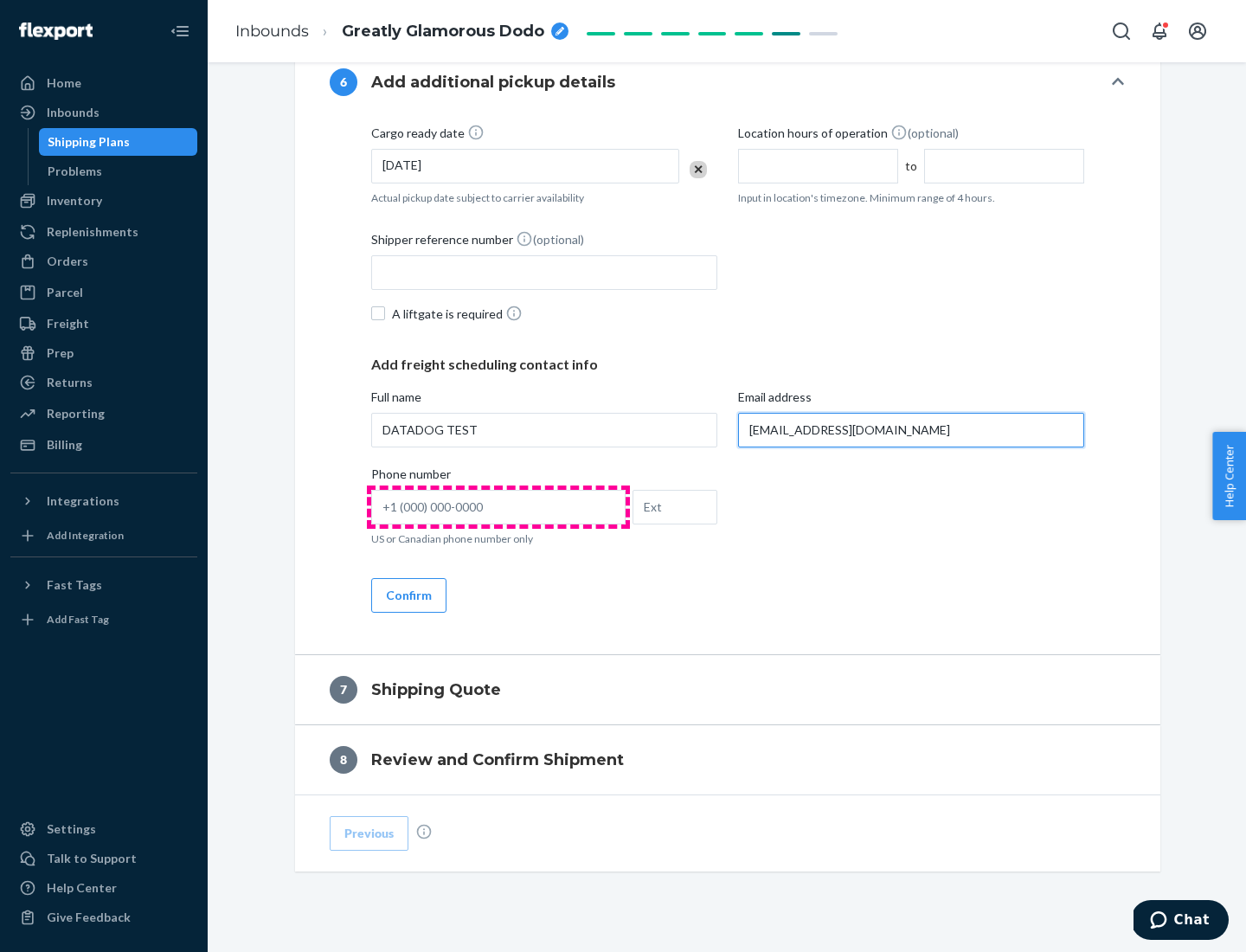
type input "[EMAIL_ADDRESS][DOMAIN_NAME]"
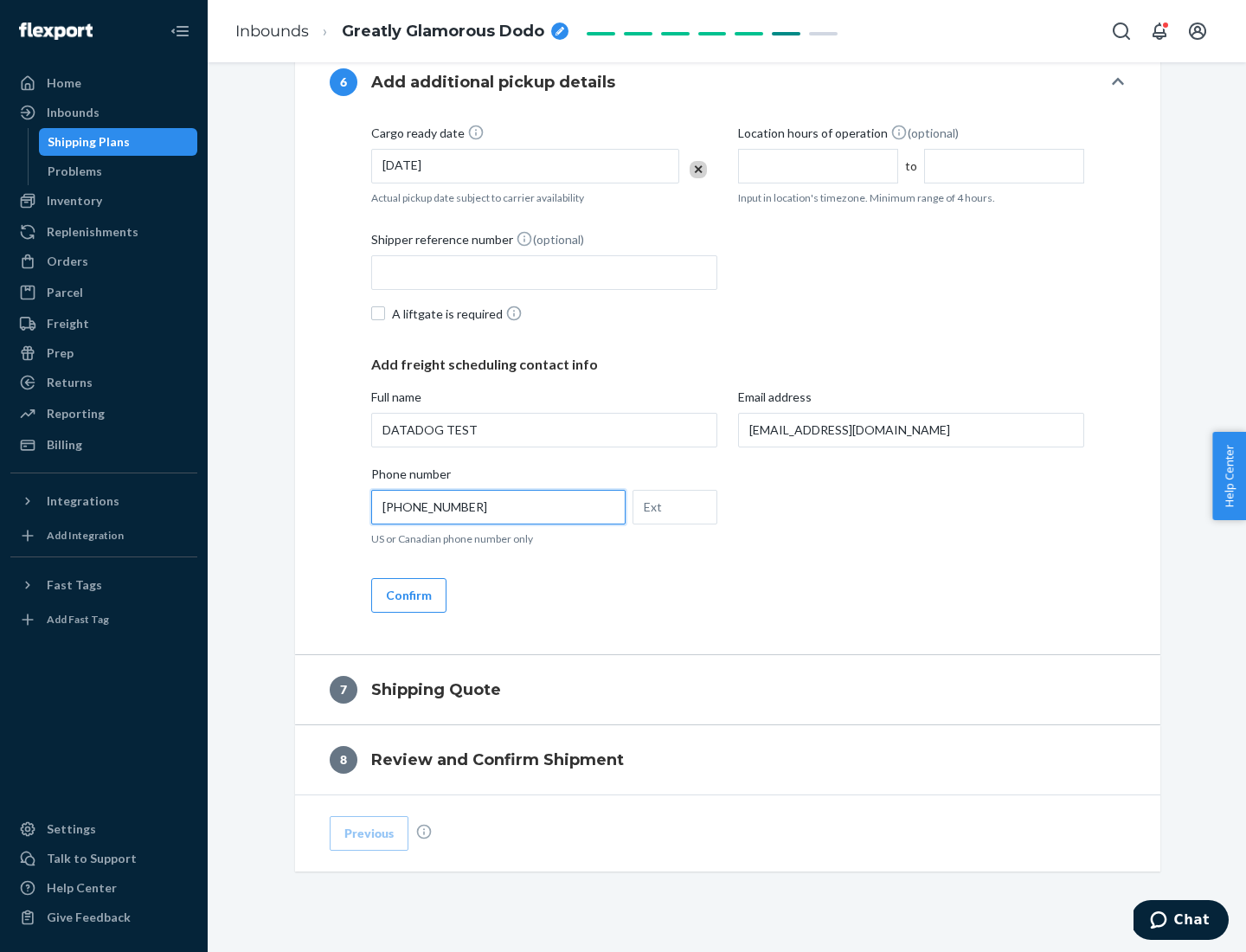
scroll to position [1038, 0]
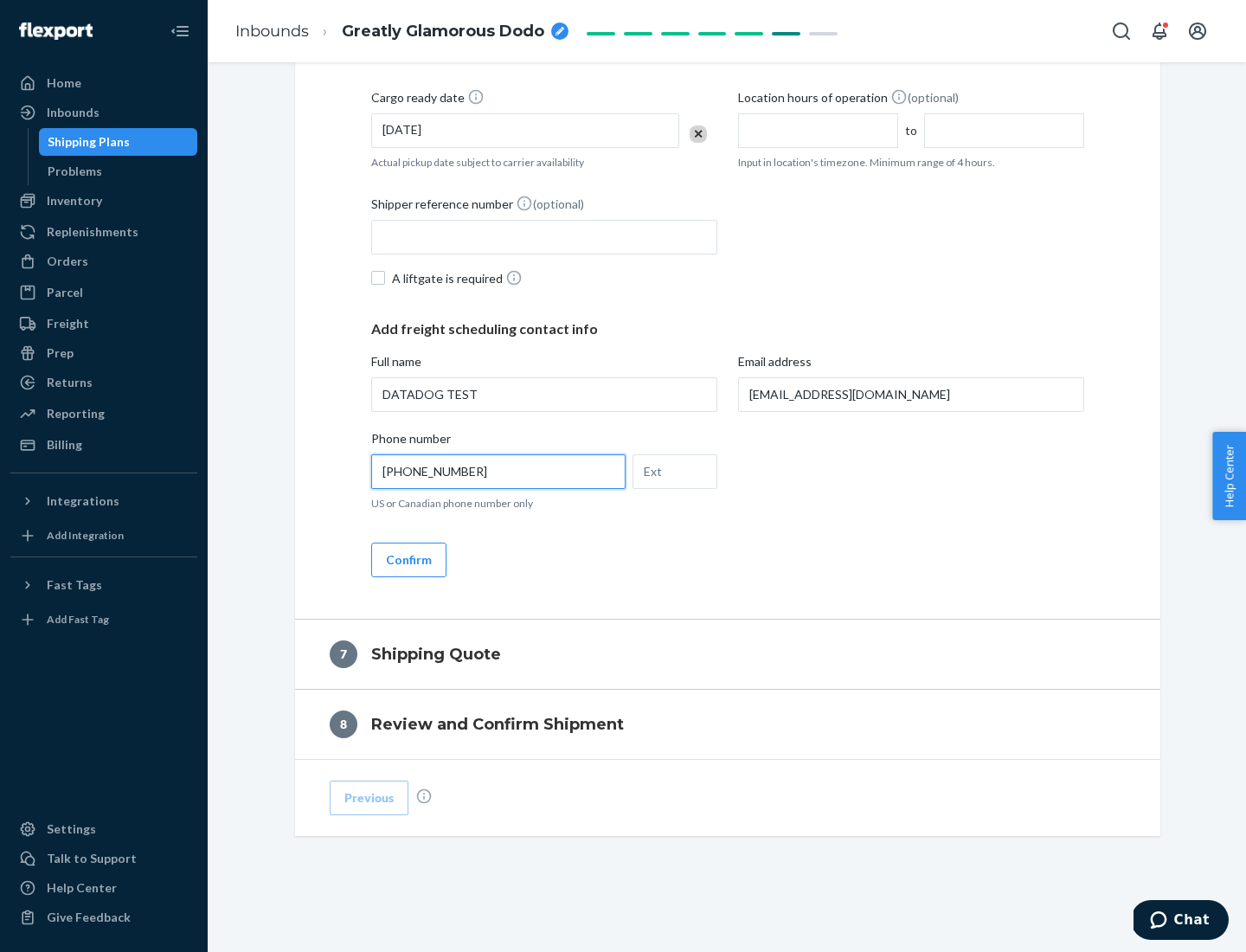
type input "[PHONE_NUMBER]"
click at [407, 559] on button "Confirm" at bounding box center [408, 560] width 75 height 34
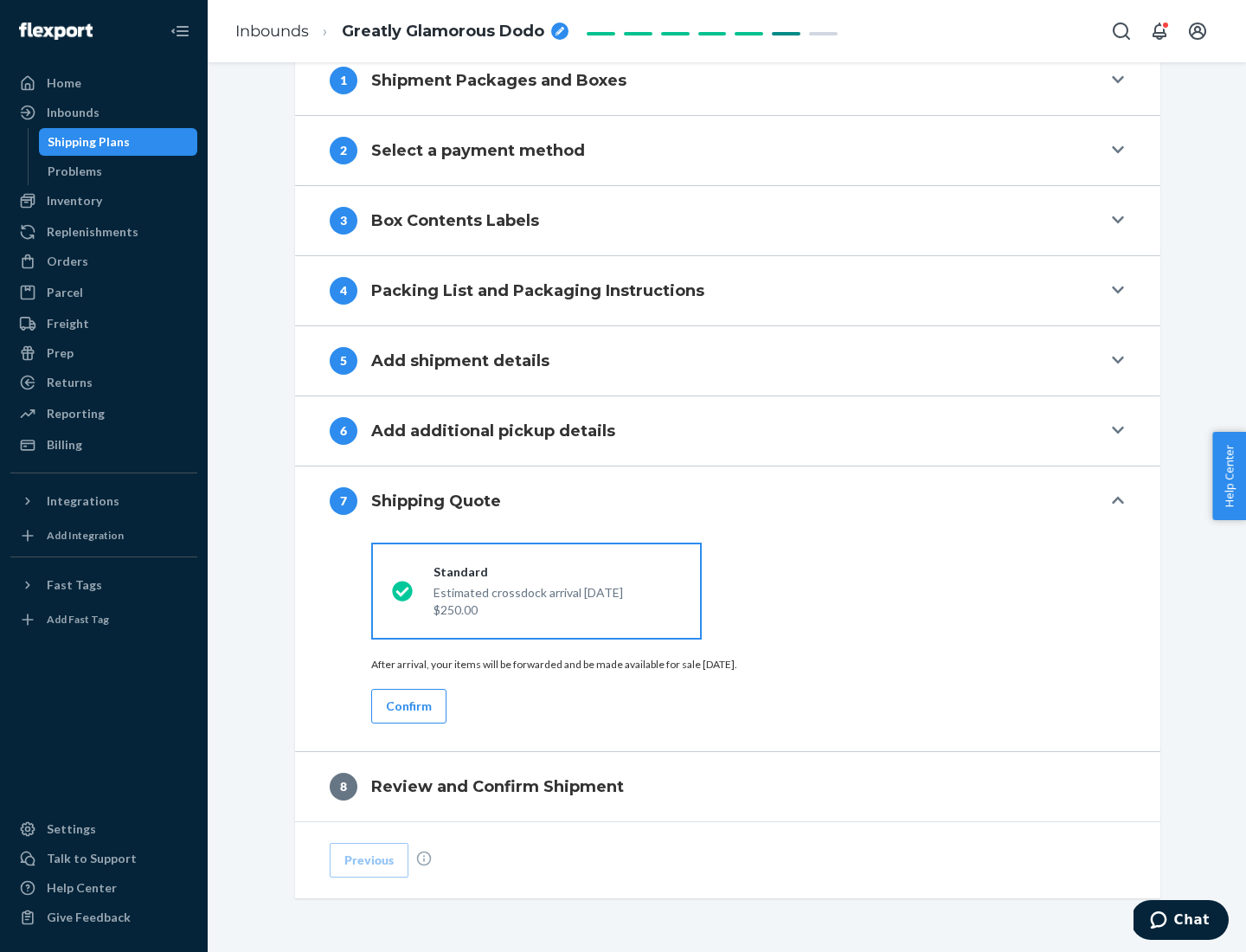
scroll to position [716, 0]
